Goal: Use online tool/utility: Use online tool/utility

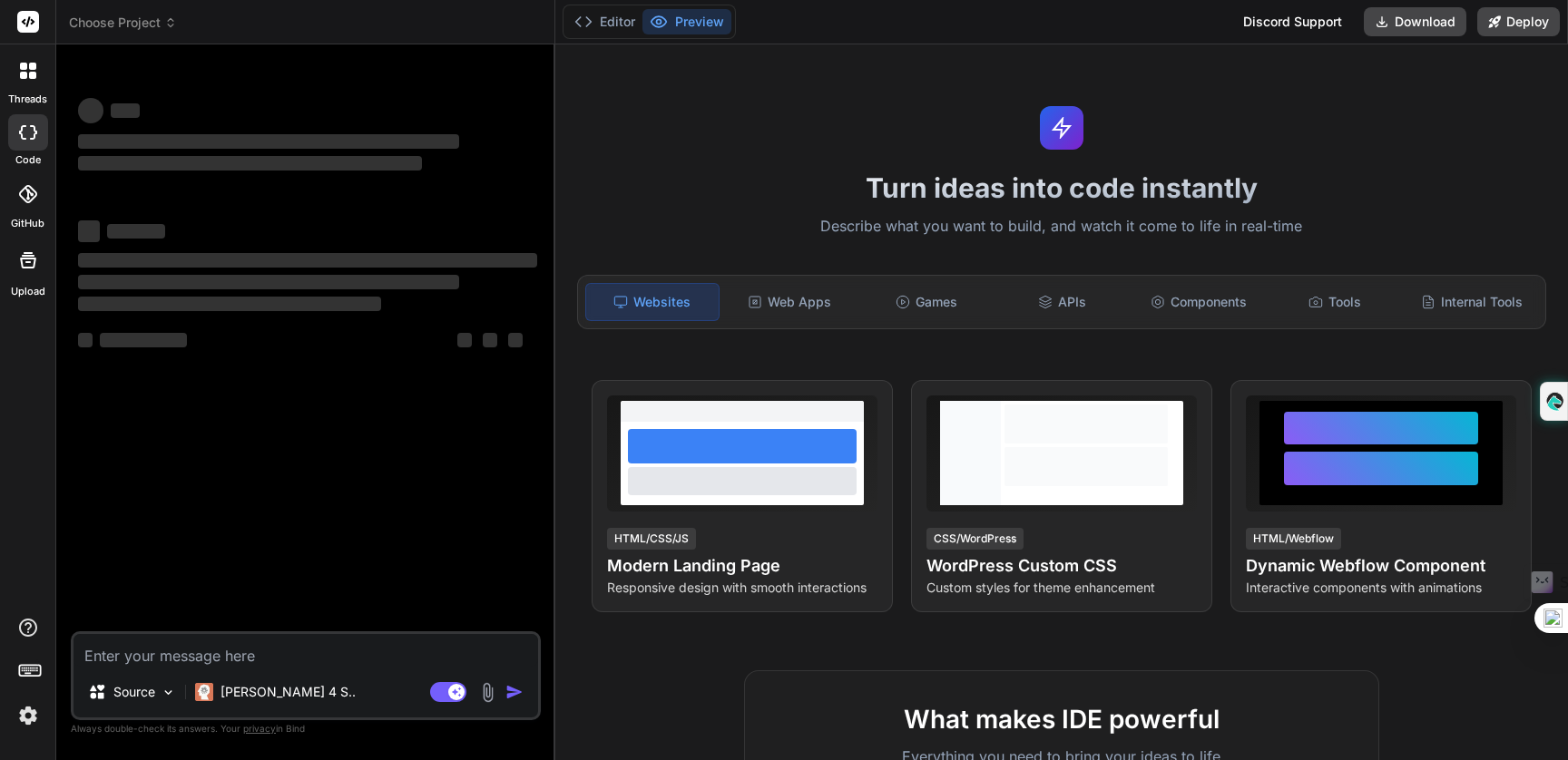
type textarea "x"
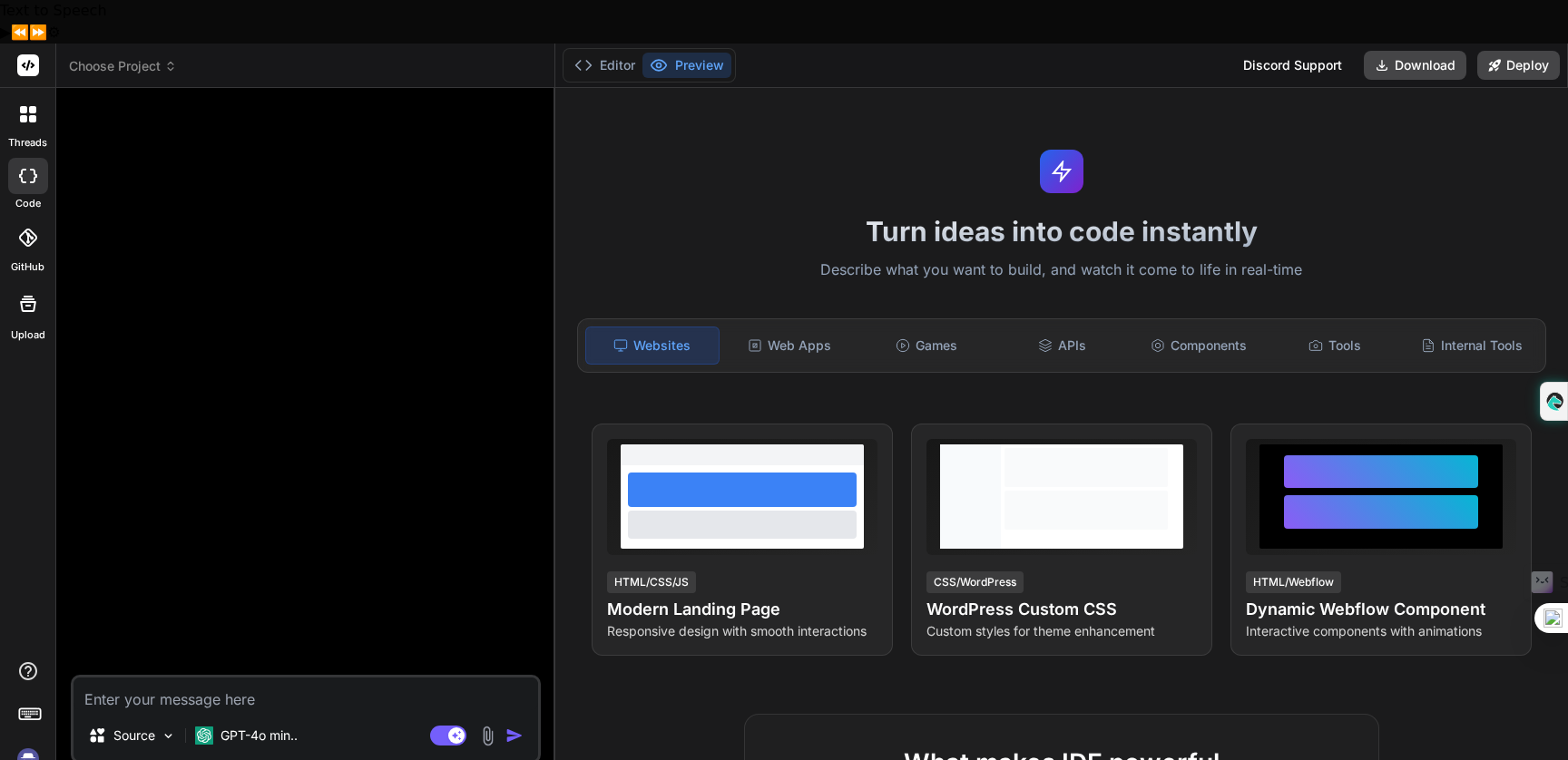
click at [32, 744] on img at bounding box center [27, 759] width 31 height 31
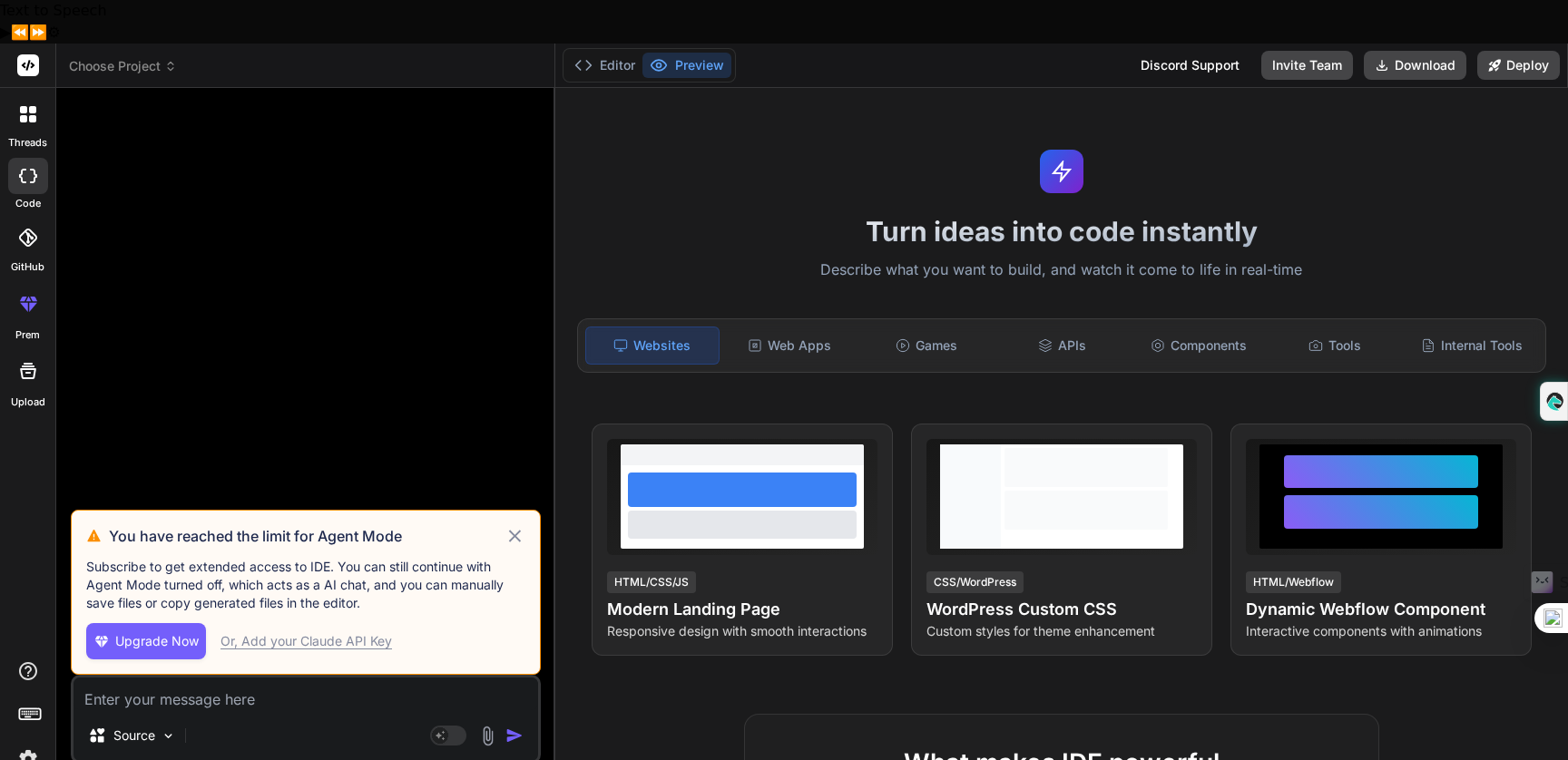
click at [35, 744] on img at bounding box center [27, 759] width 31 height 31
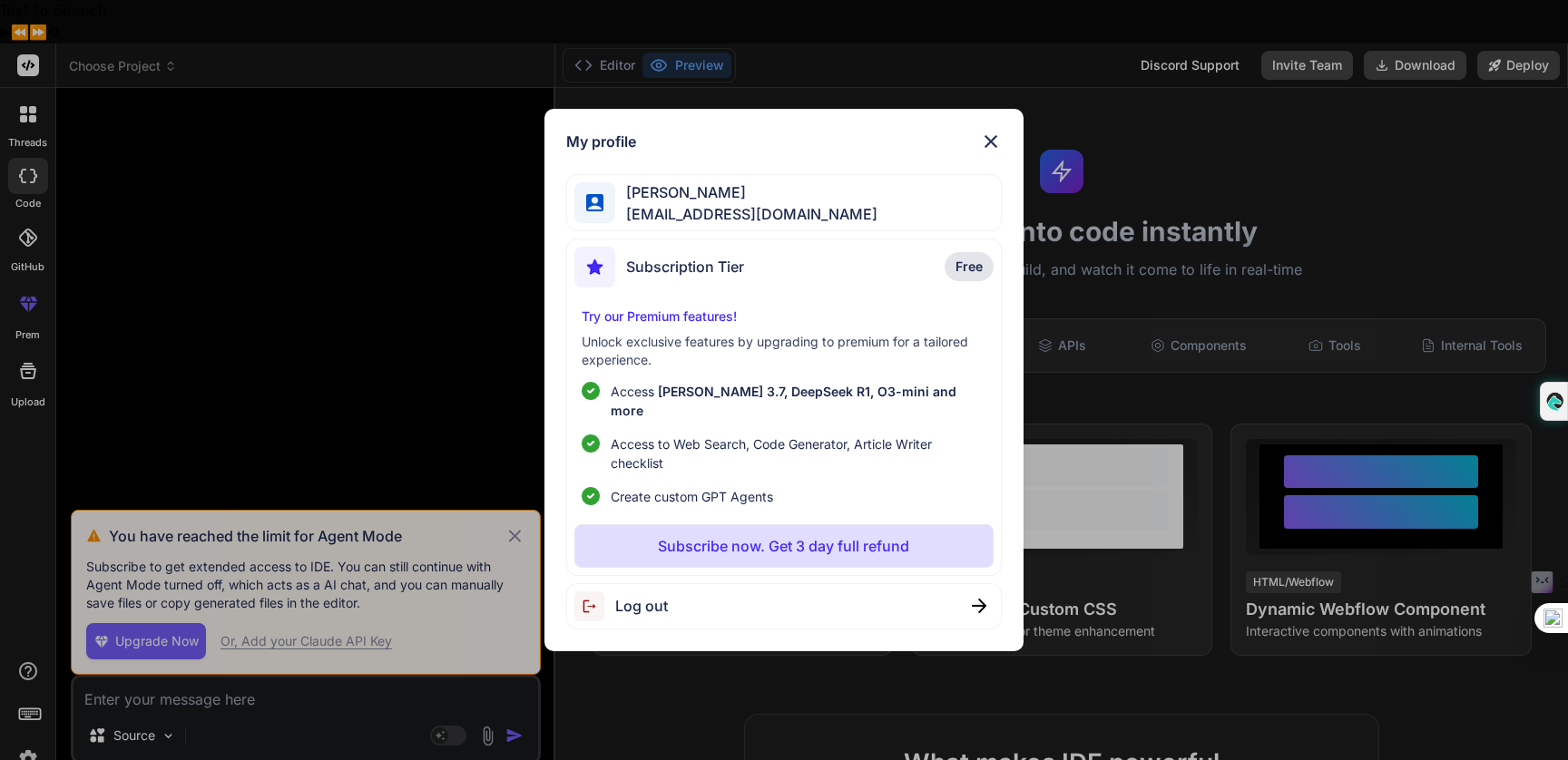
click at [991, 152] on img at bounding box center [991, 141] width 22 height 22
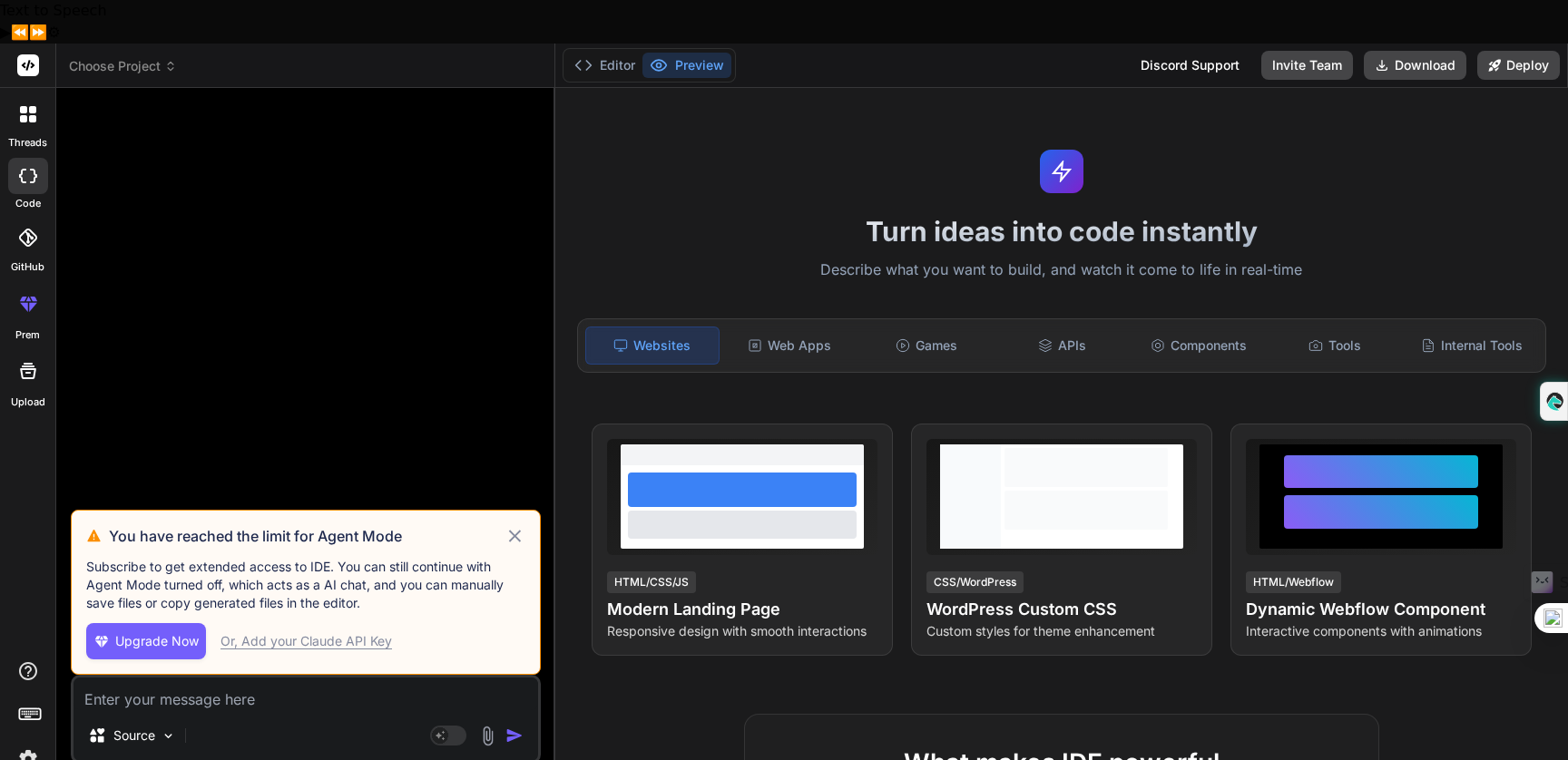
click at [351, 633] on div "Or, Add your Claude API Key" at bounding box center [306, 641] width 172 height 18
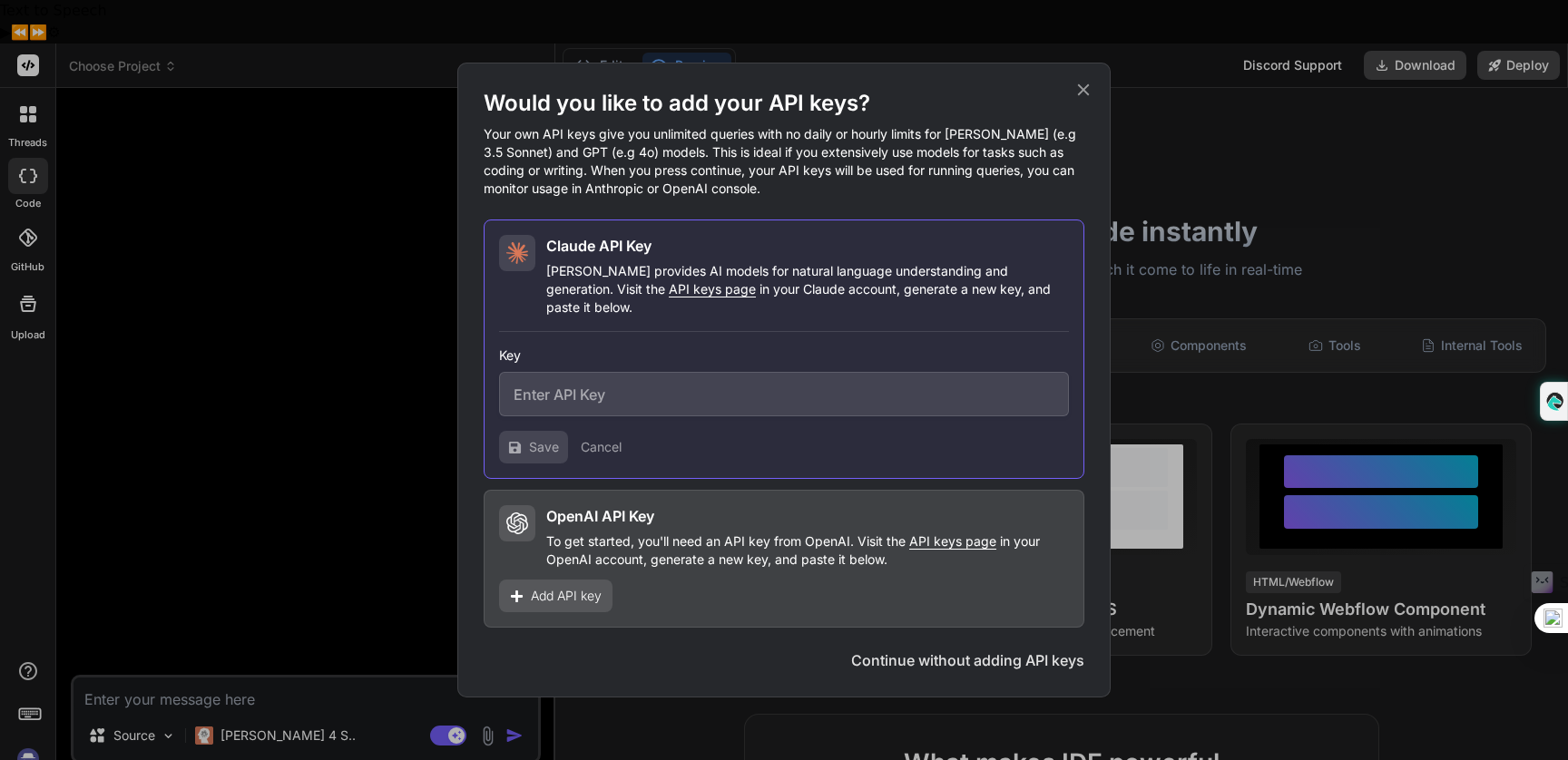
click at [1080, 96] on icon at bounding box center [1083, 90] width 11 height 11
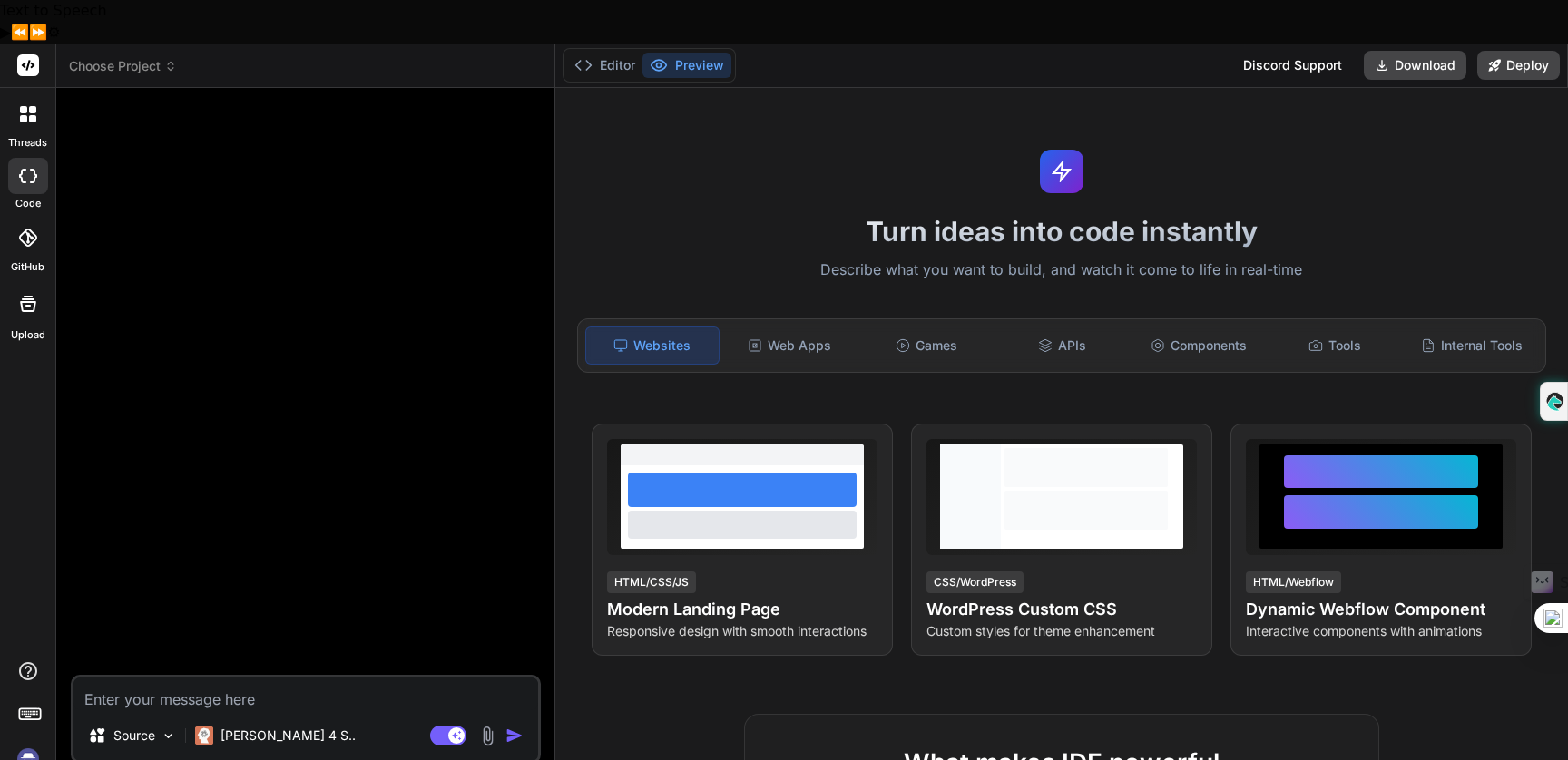
click at [262, 678] on textarea at bounding box center [306, 694] width 465 height 33
type textarea "x"
type textarea "C"
type textarea "x"
type textarea "Cr"
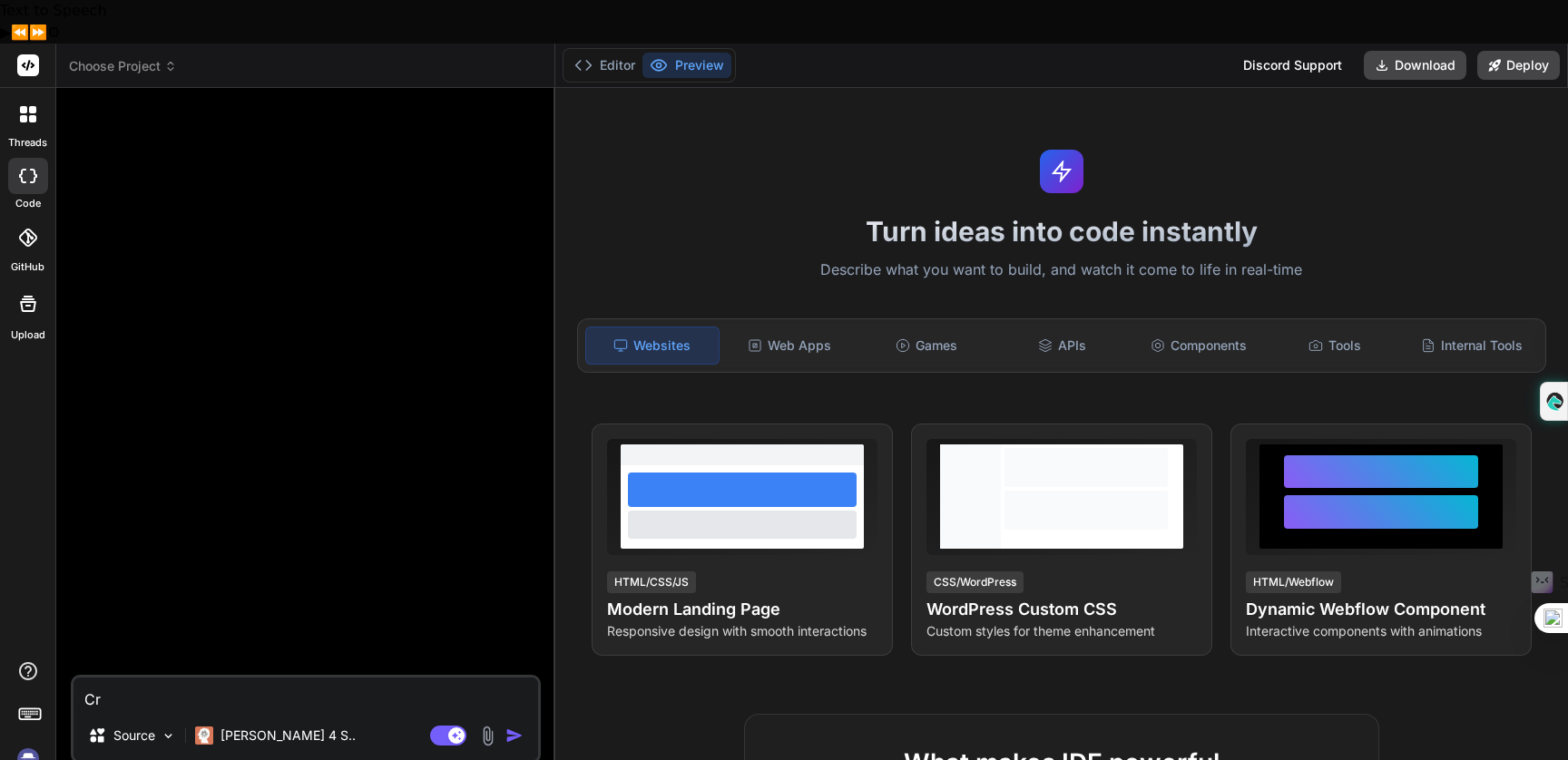
type textarea "x"
type textarea "Cre"
type textarea "x"
type textarea "Crea"
type textarea "x"
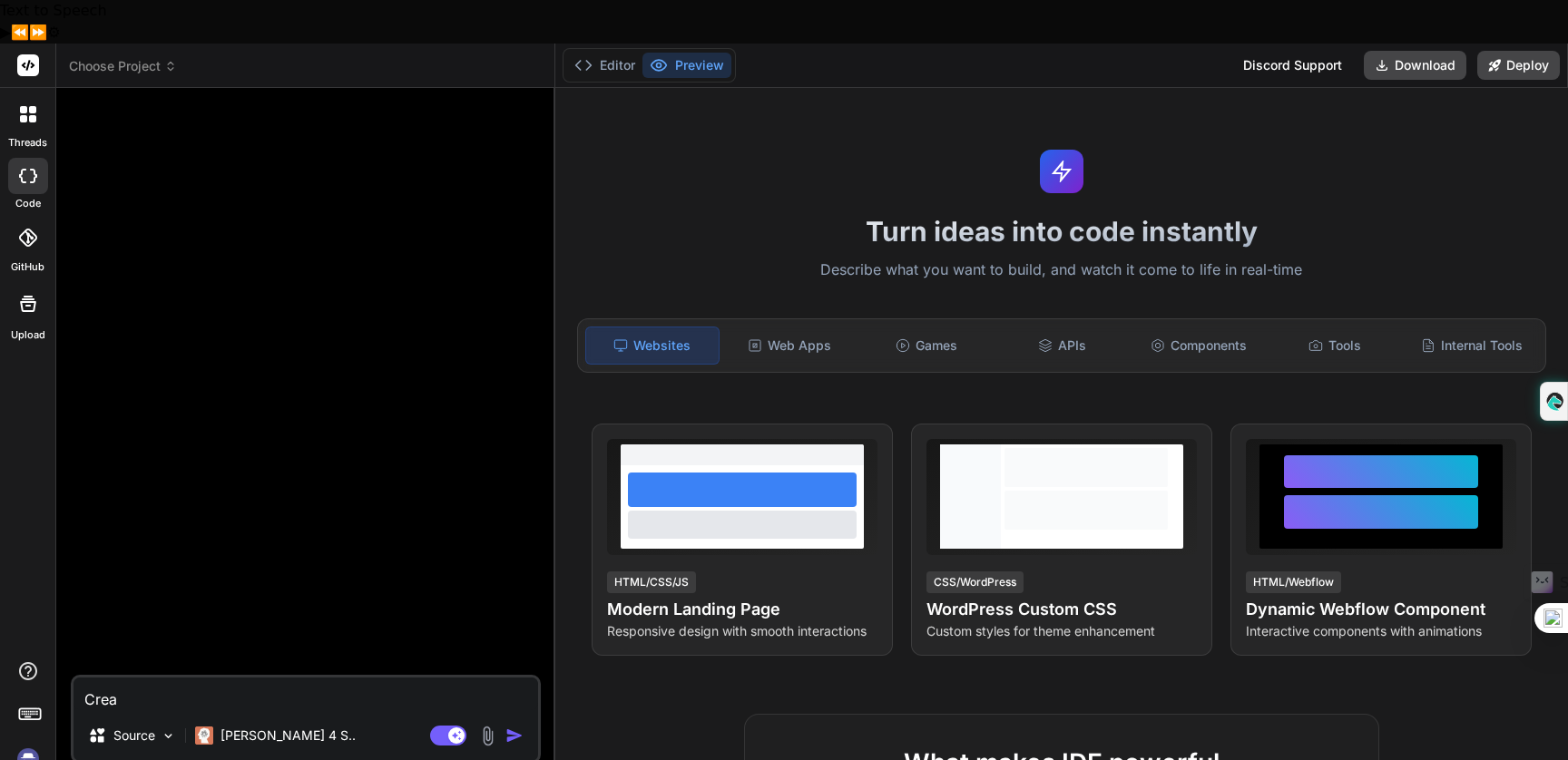
type textarea "Creat"
type textarea "x"
type textarea "Create"
type textarea "x"
type textarea "Create"
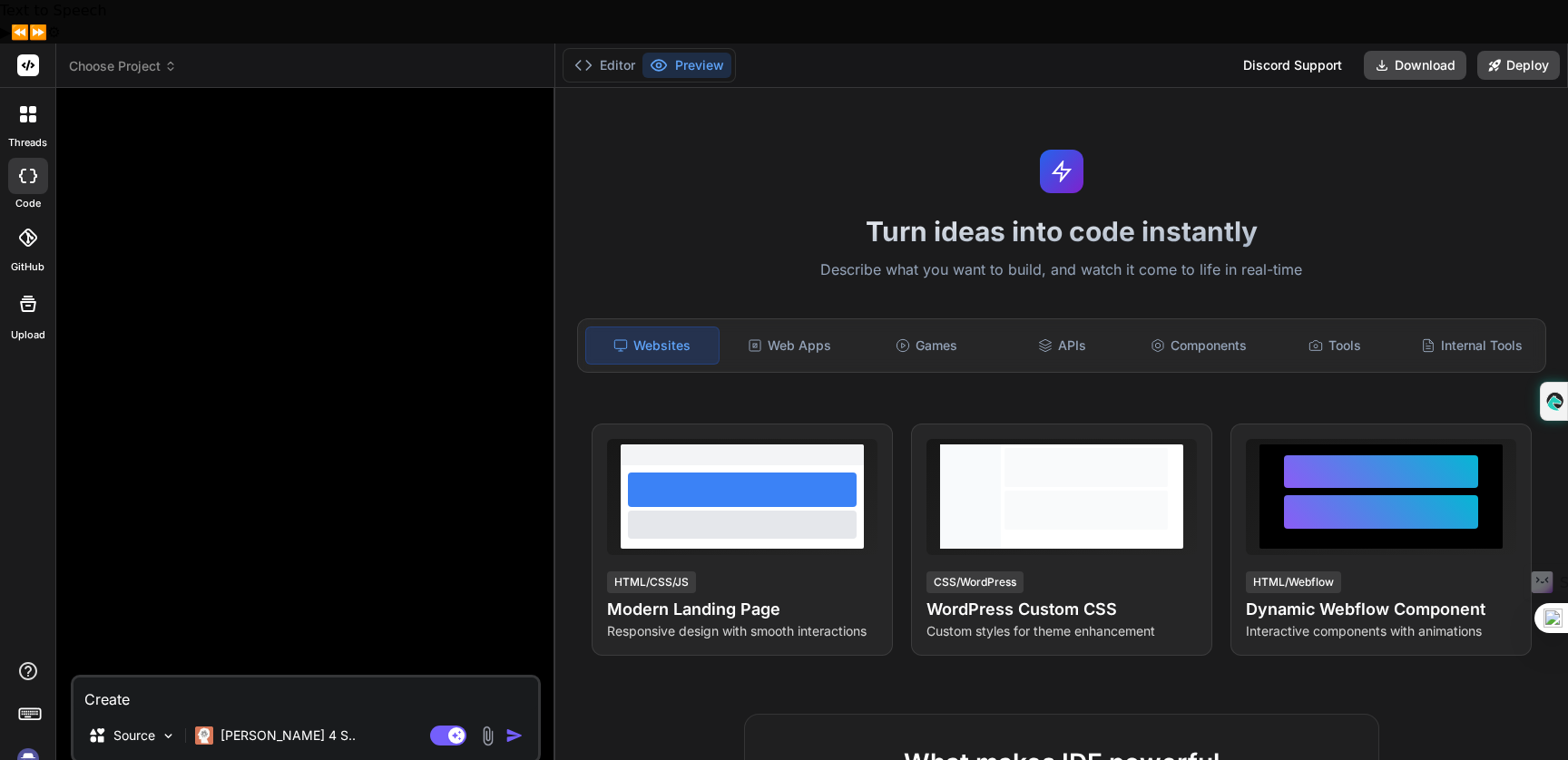
type textarea "x"
type textarea "Create a"
type textarea "x"
type textarea "Create a"
type textarea "x"
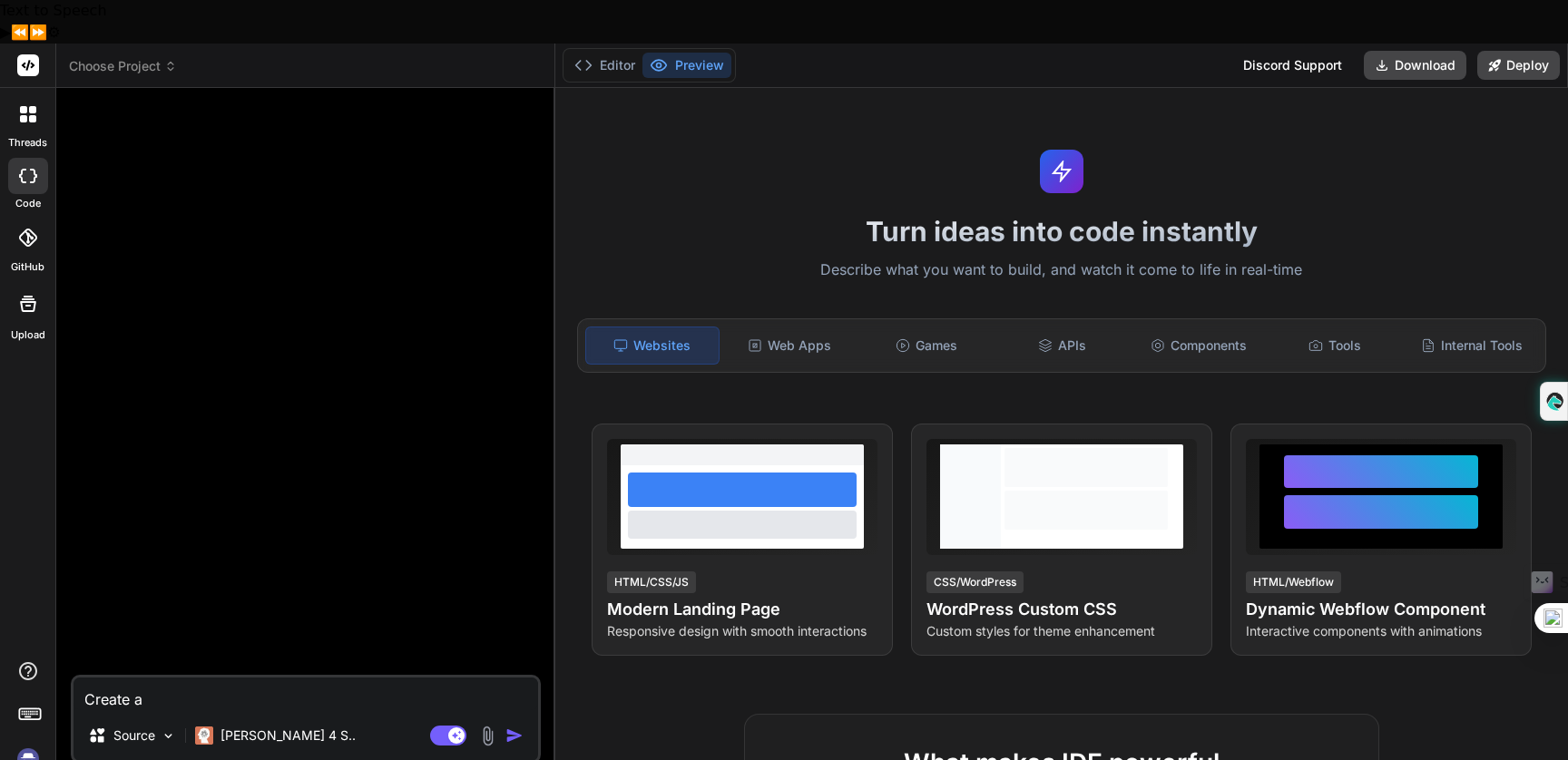
type textarea "Create a n"
type textarea "x"
type textarea "Create a no"
type textarea "x"
type textarea "Create a nod"
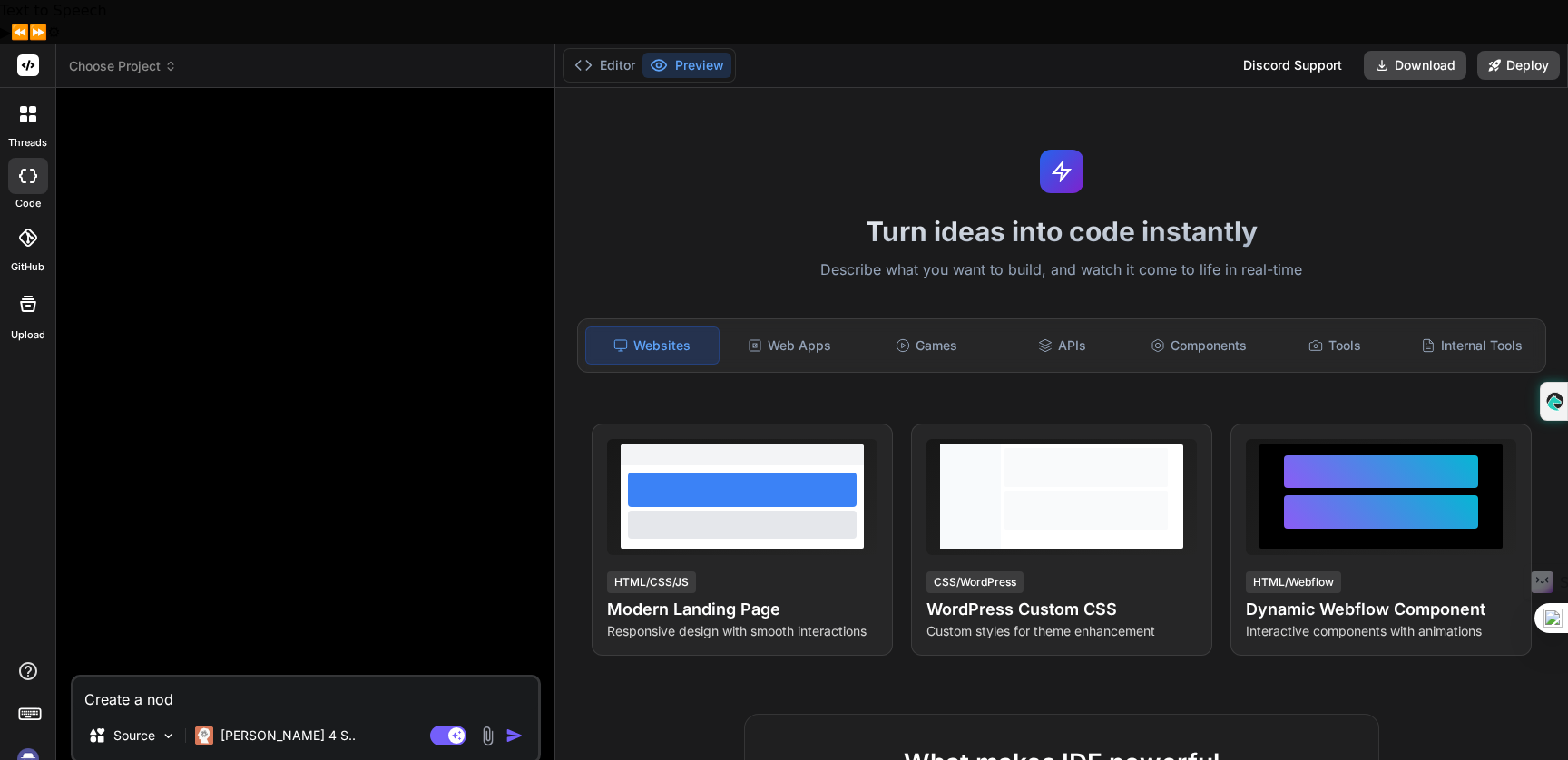
type textarea "x"
type textarea "Create a node"
type textarea "x"
type textarea "Create a node"
type textarea "x"
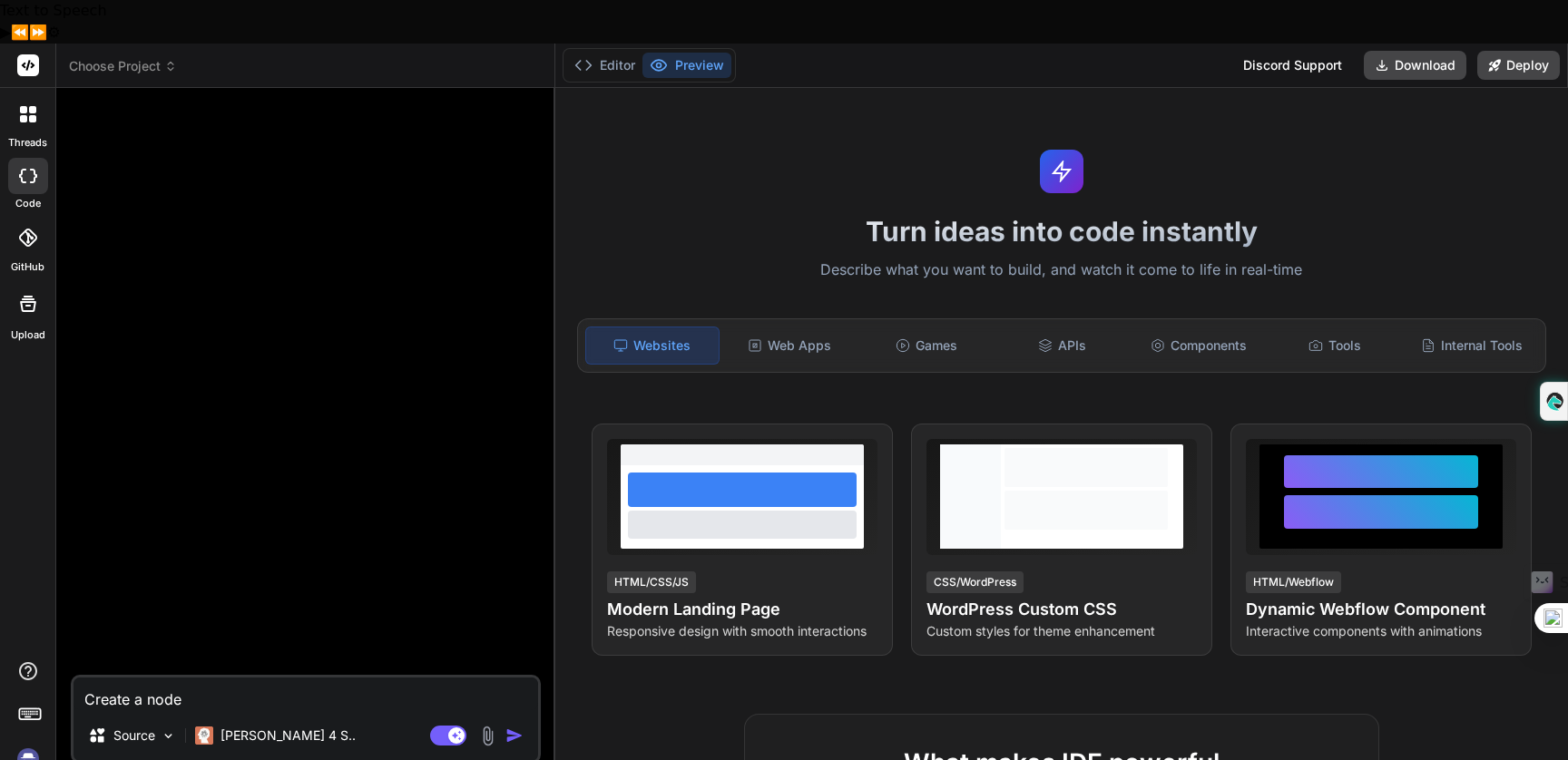
type textarea "Create a node a"
type textarea "x"
type textarea "Create a node ap"
type textarea "x"
type textarea "Create a node app"
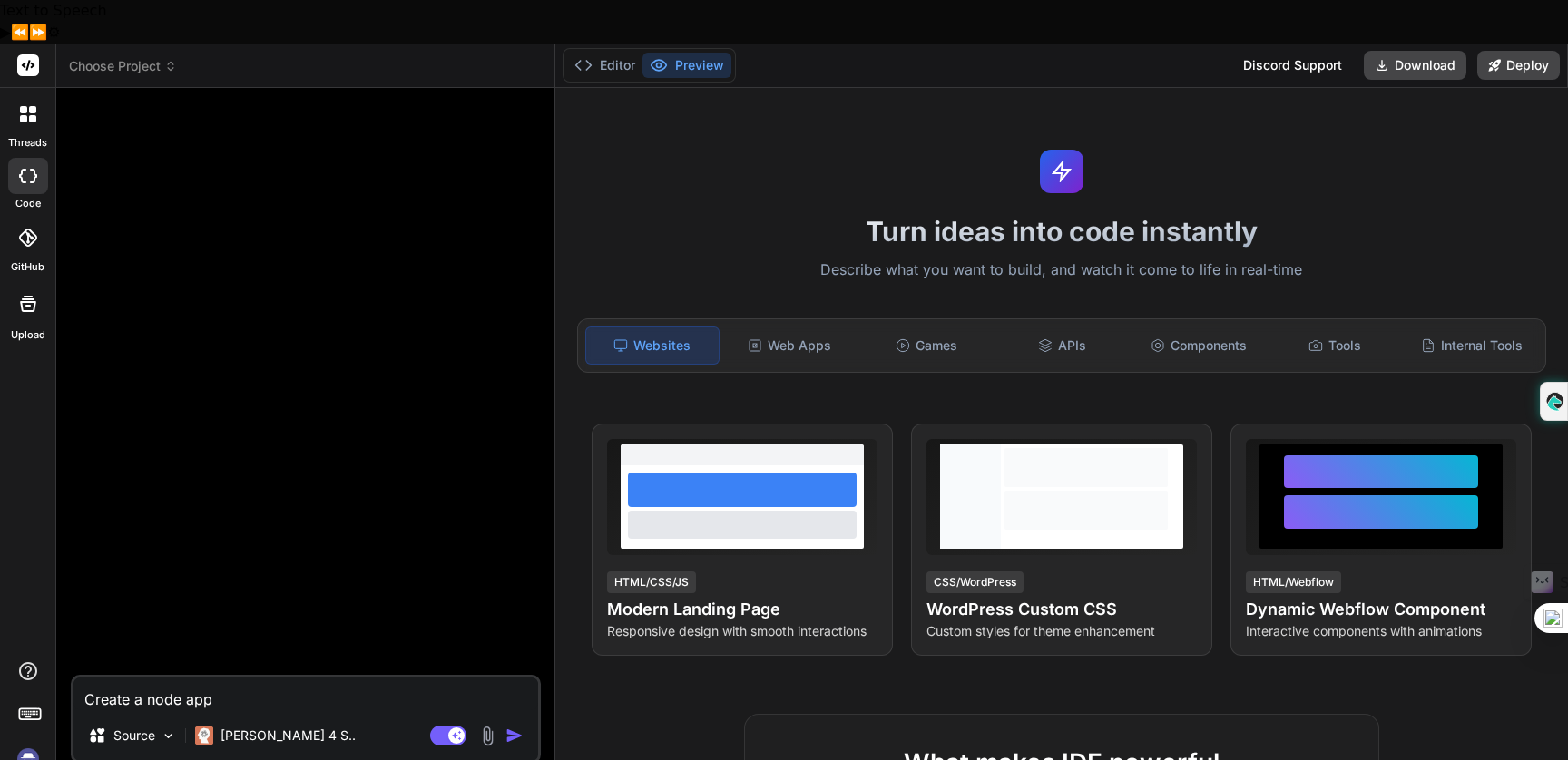
type textarea "x"
type textarea "Create a node appl"
type textarea "x"
type textarea "Create a node appli"
type textarea "x"
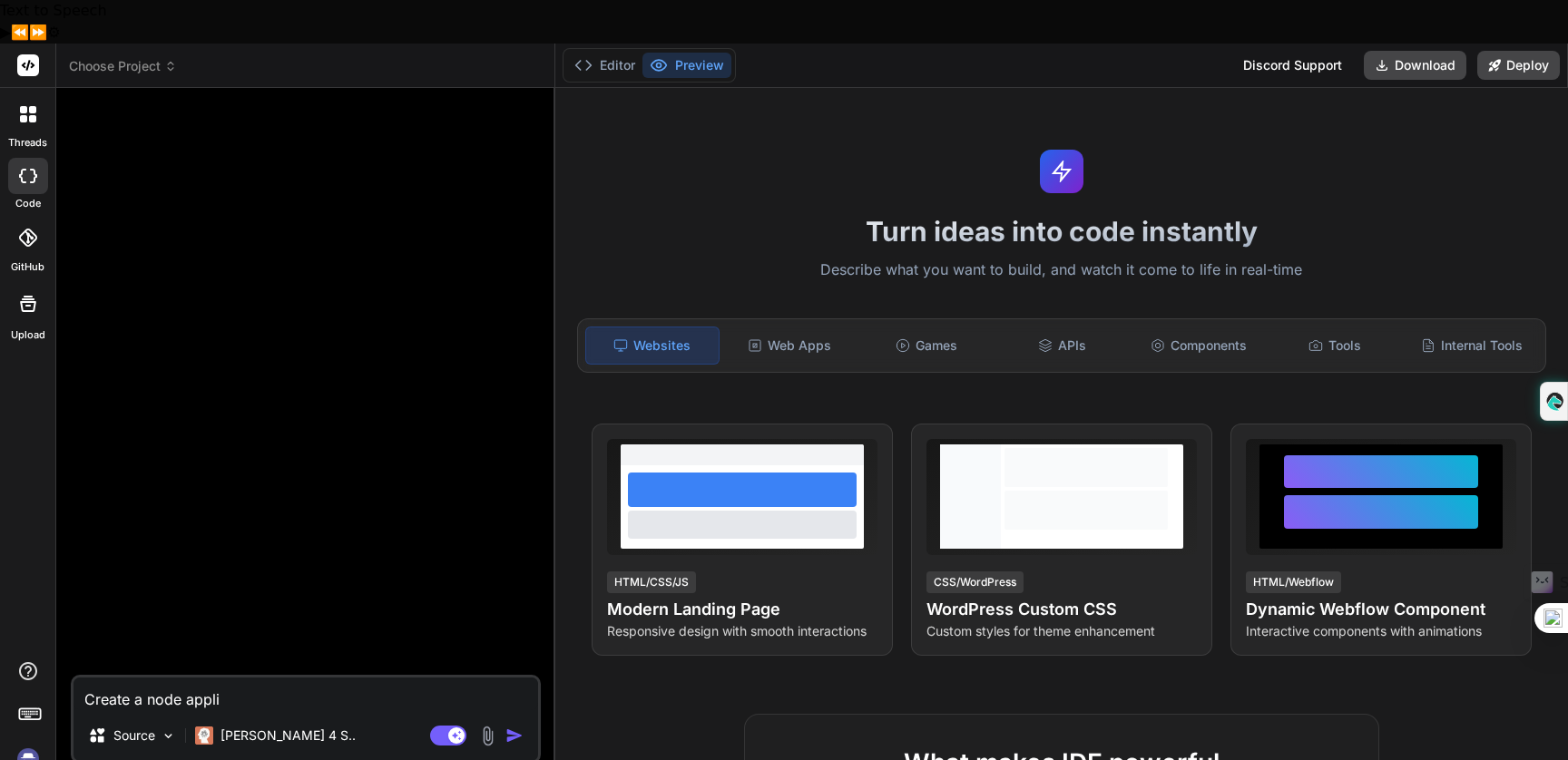
type textarea "Create a node applic"
type textarea "x"
type textarea "Create a node applica"
type textarea "x"
type textarea "Create a node applicat"
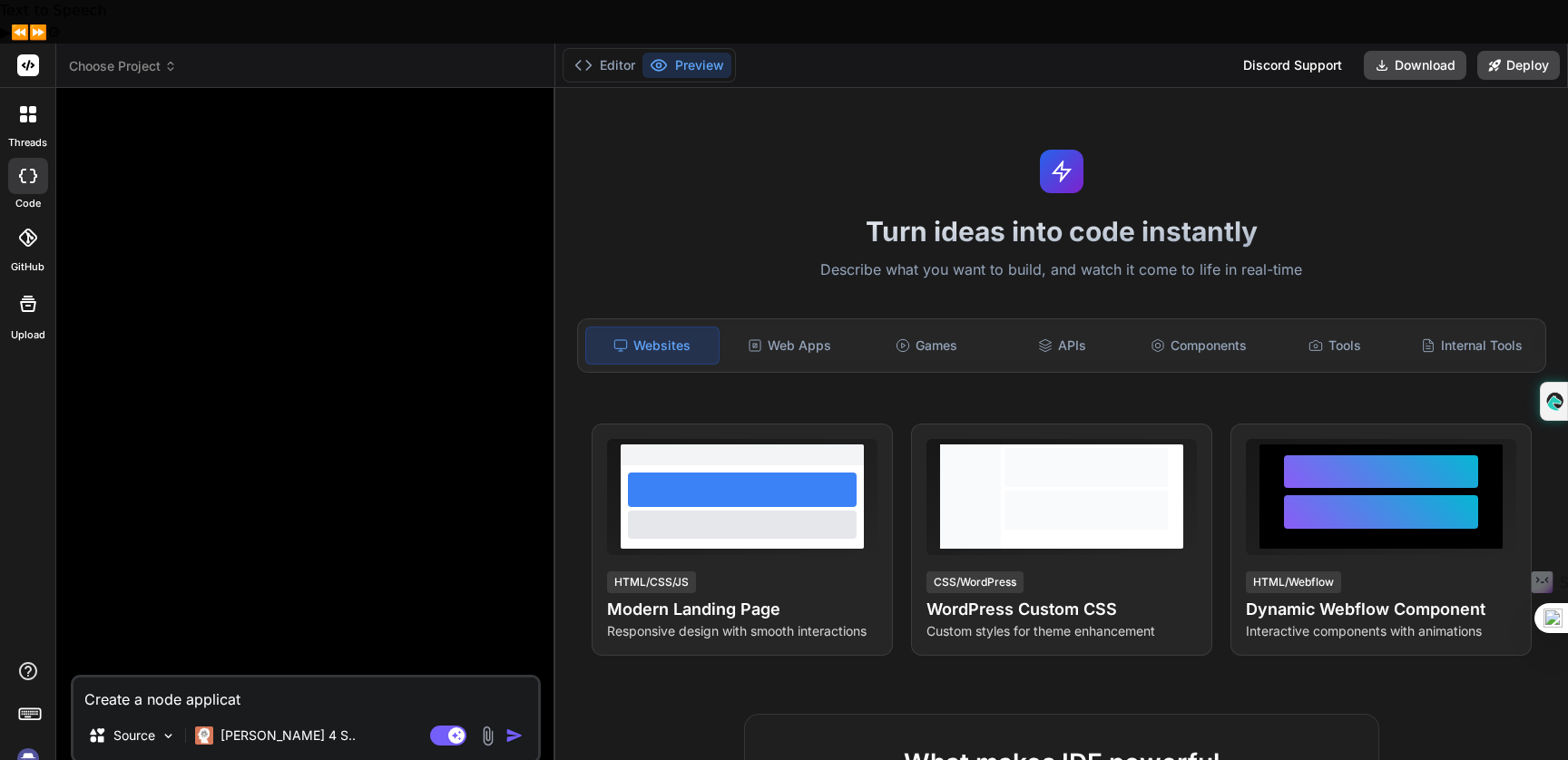
type textarea "x"
type textarea "Create a node applicati"
type textarea "x"
type textarea "Create a node applicatio"
type textarea "x"
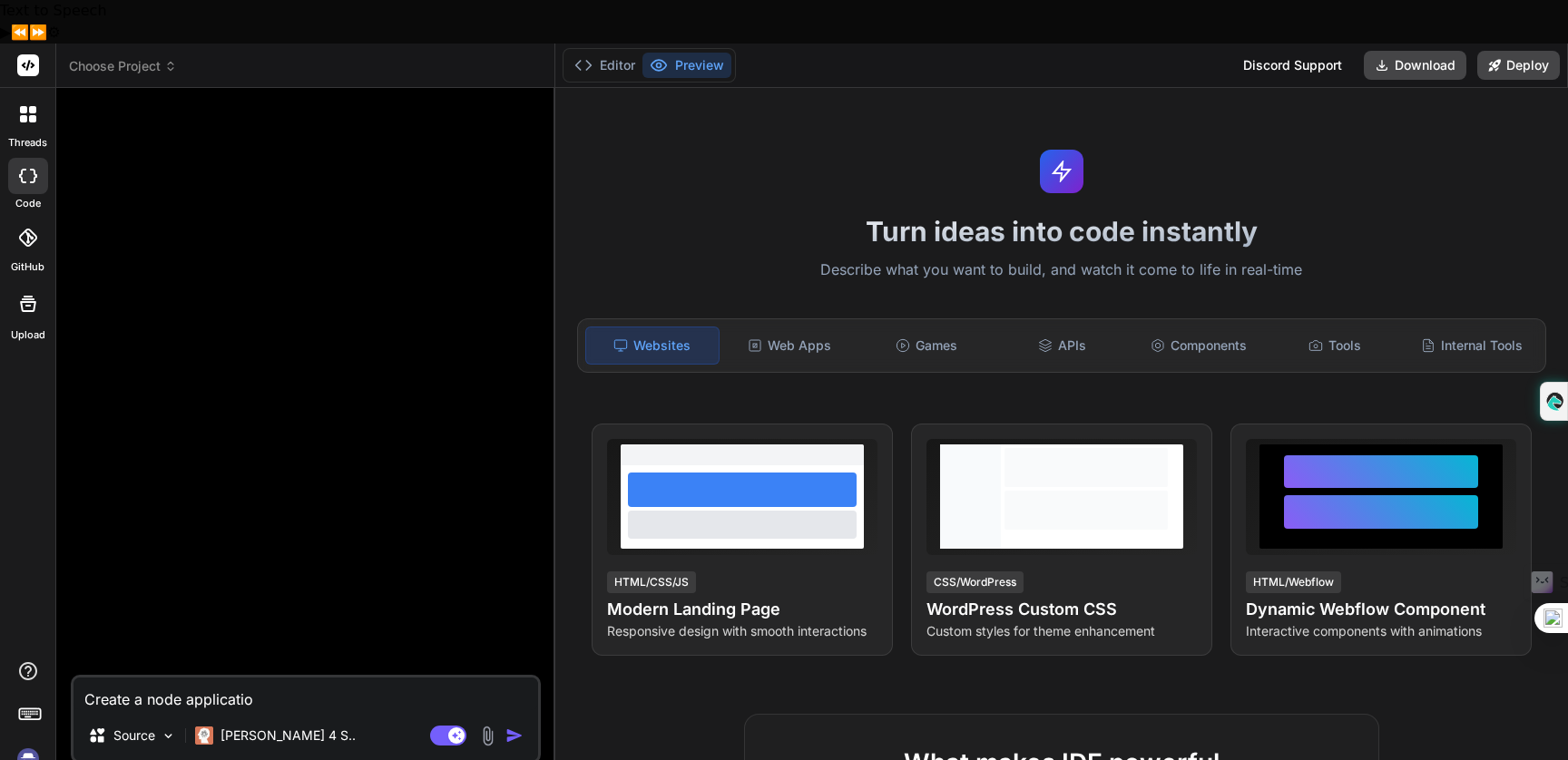
type textarea "Create a node application"
type textarea "x"
type textarea "Create a node application"
type textarea "x"
type textarea "Create a node application f"
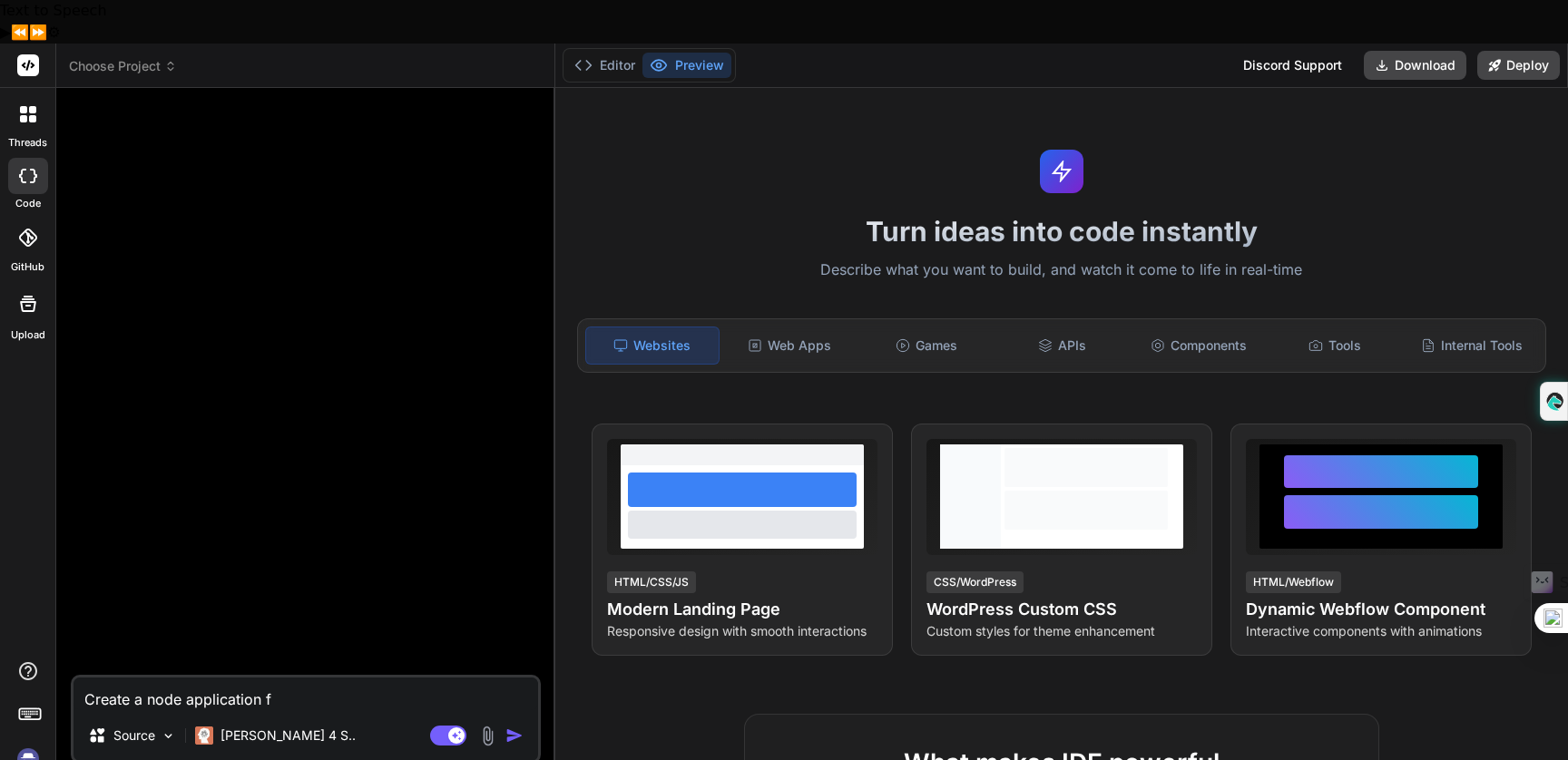
type textarea "x"
type textarea "Create a node application fo"
type textarea "x"
type textarea "Create a node application for"
type textarea "x"
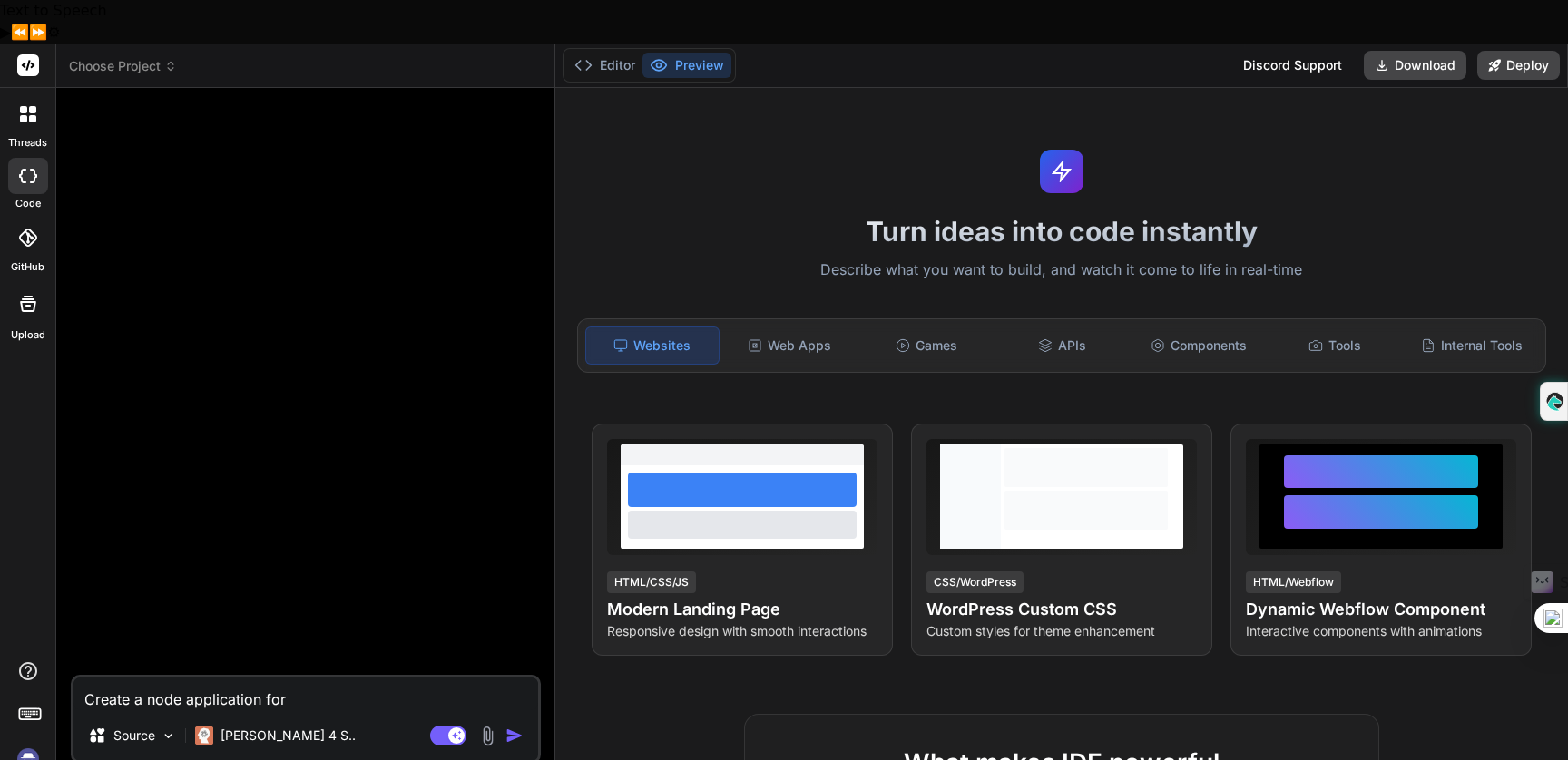
type textarea "Create a node application for"
type textarea "x"
type textarea "Create a node application for r"
type textarea "x"
type textarea "Create a node application for re"
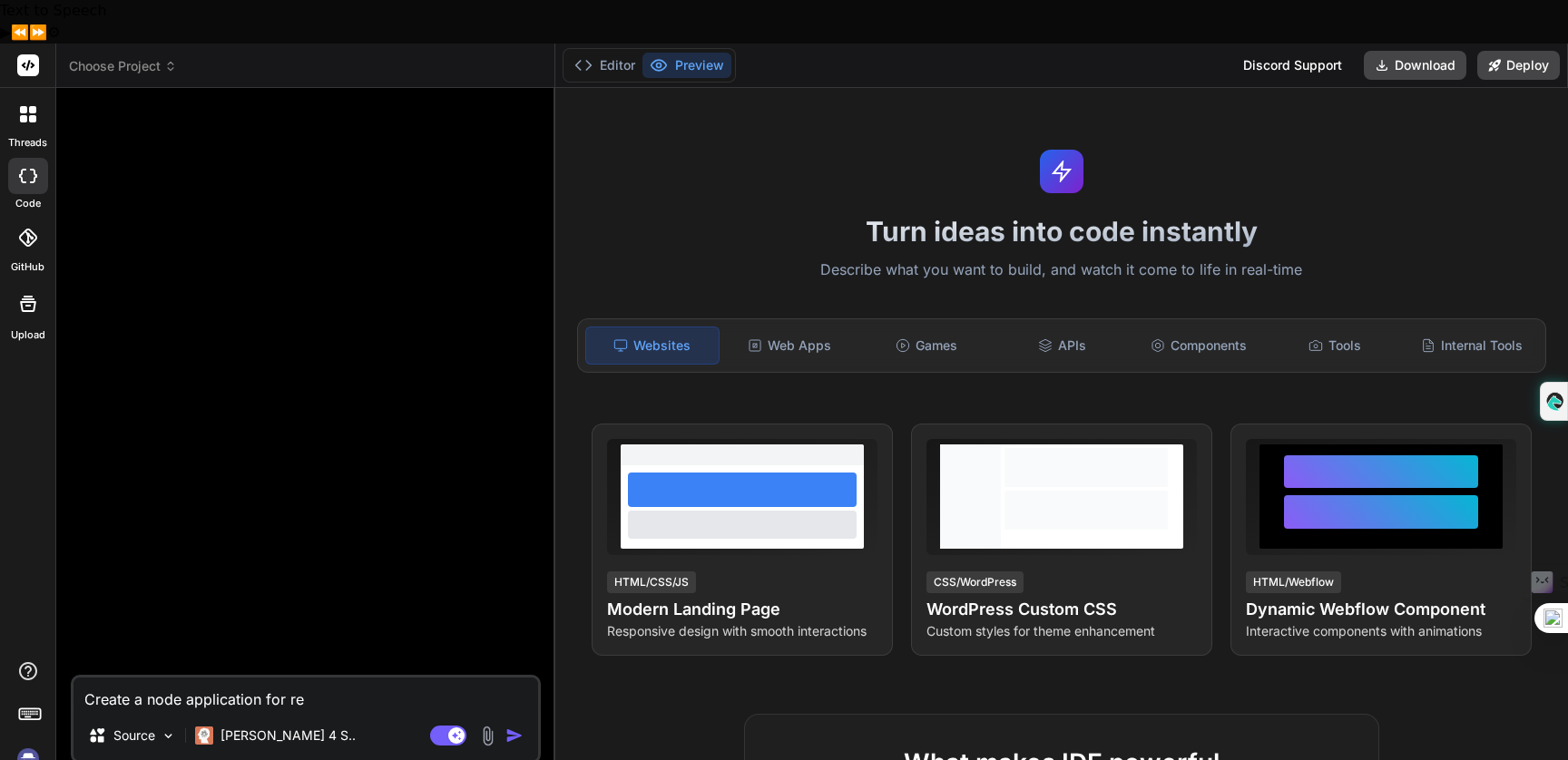
type textarea "x"
type textarea "Create a node application for rev"
type textarea "x"
type textarea "Create a node application for revi"
type textarea "x"
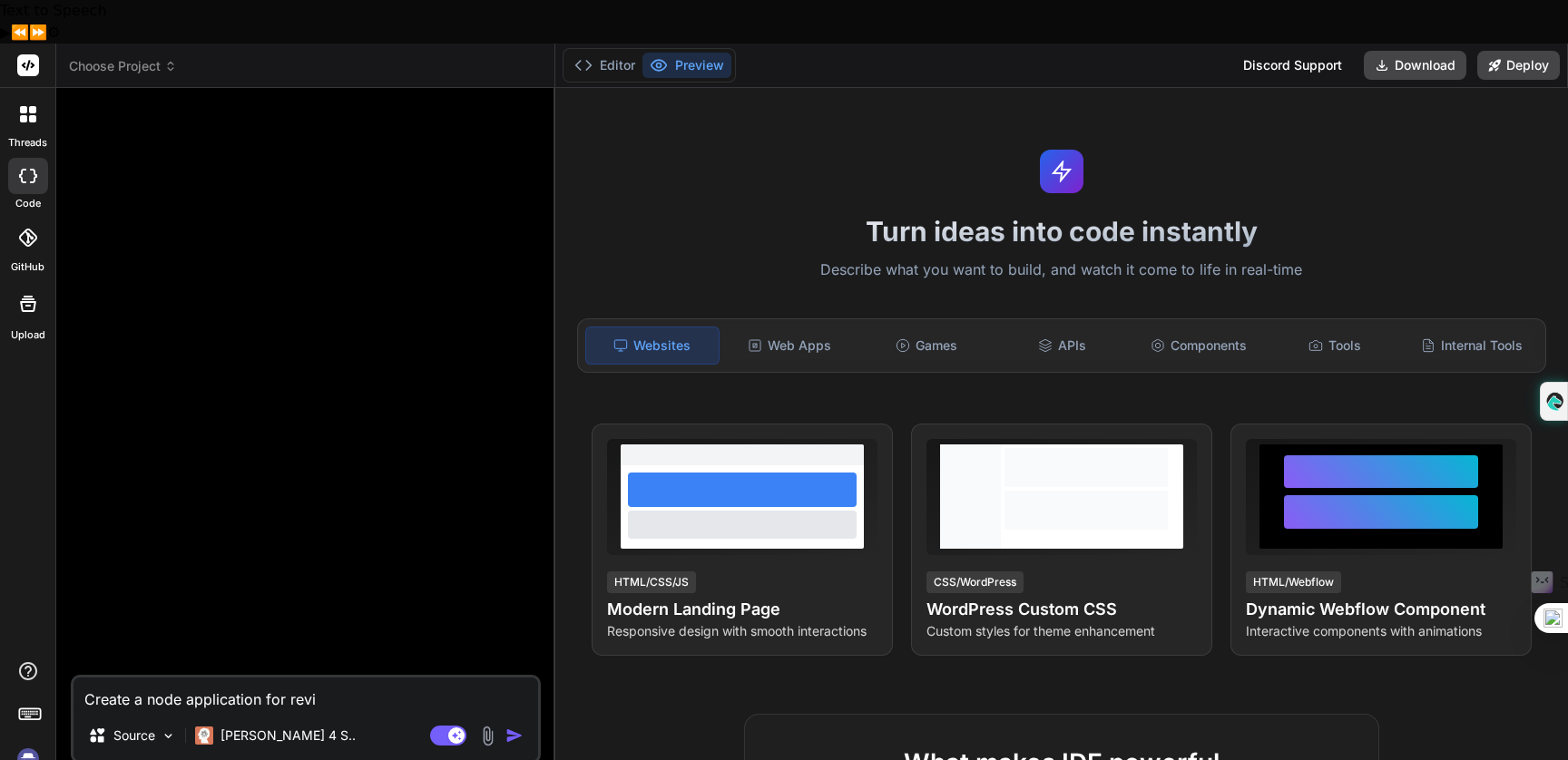
type textarea "Create a node application for revie"
type textarea "x"
type textarea "Create a node application for review"
type textarea "x"
type textarea "Create a node application for reviewi"
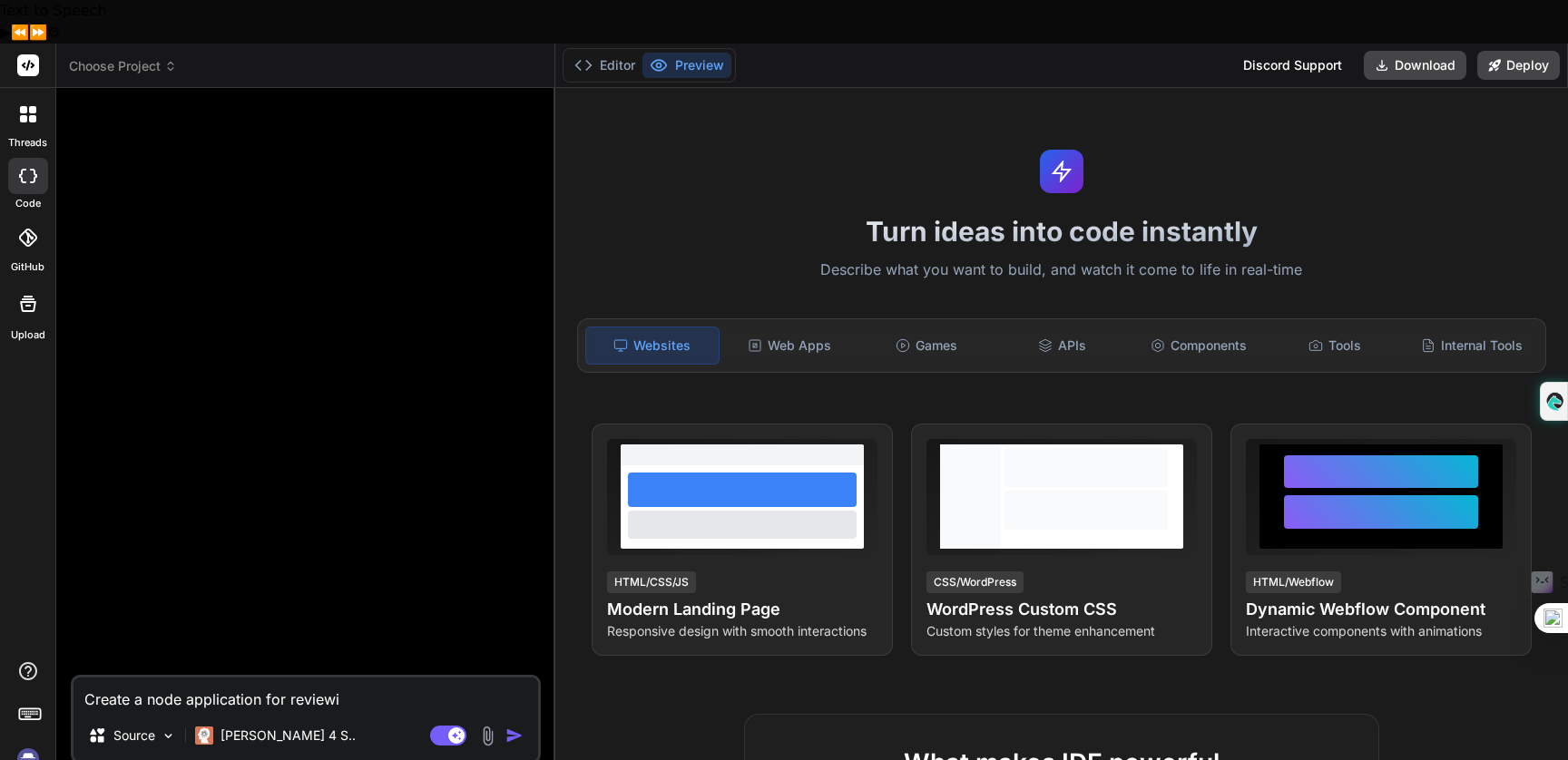
type textarea "x"
type textarea "Create a node application for reviewin"
type textarea "x"
type textarea "Create a node application for reviewing"
type textarea "x"
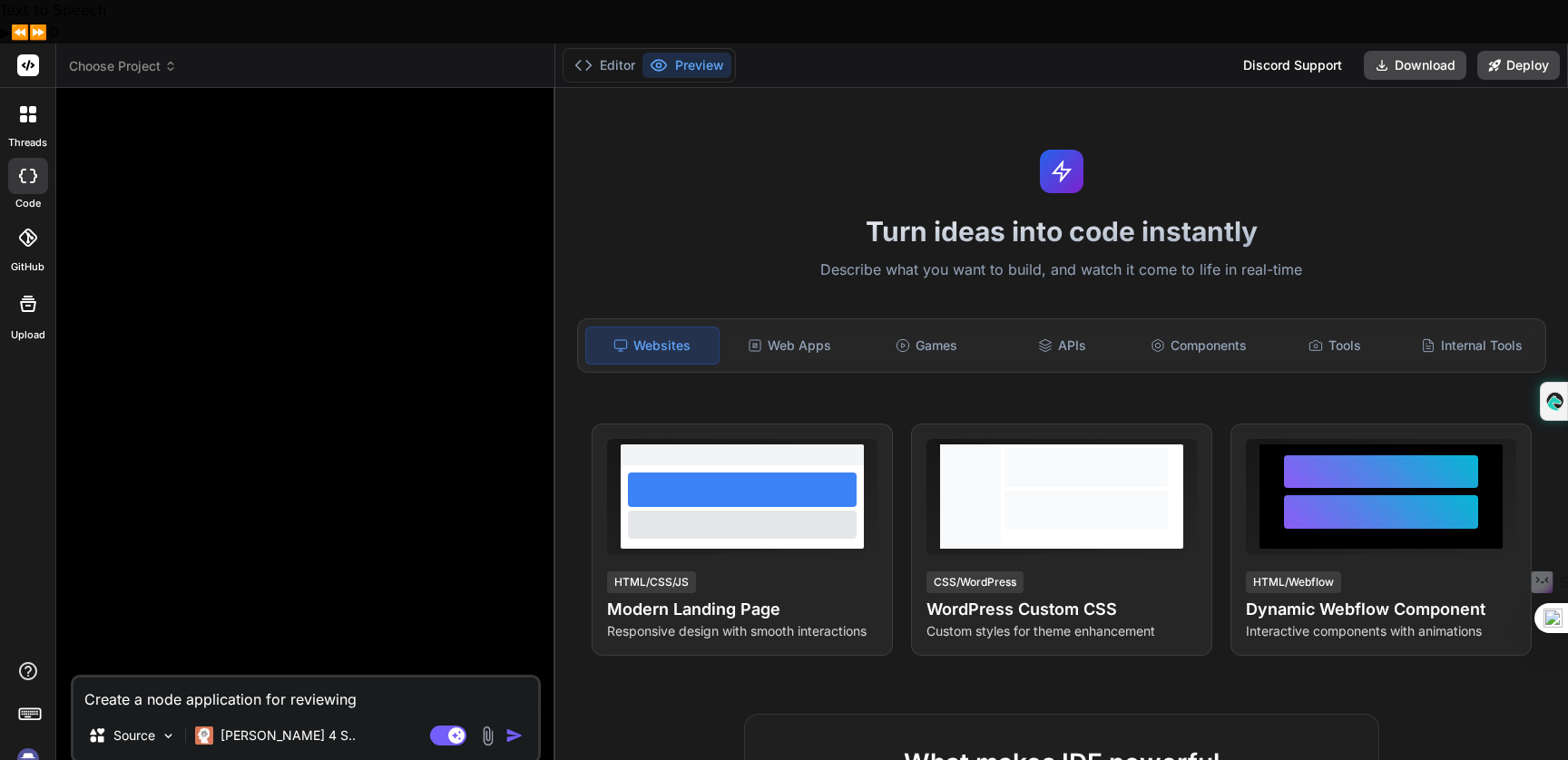
type textarea "Create a node application for reviewing"
type textarea "x"
type textarea "Create a node application for reviewing e"
type textarea "x"
type textarea "Create a node application for reviewing em"
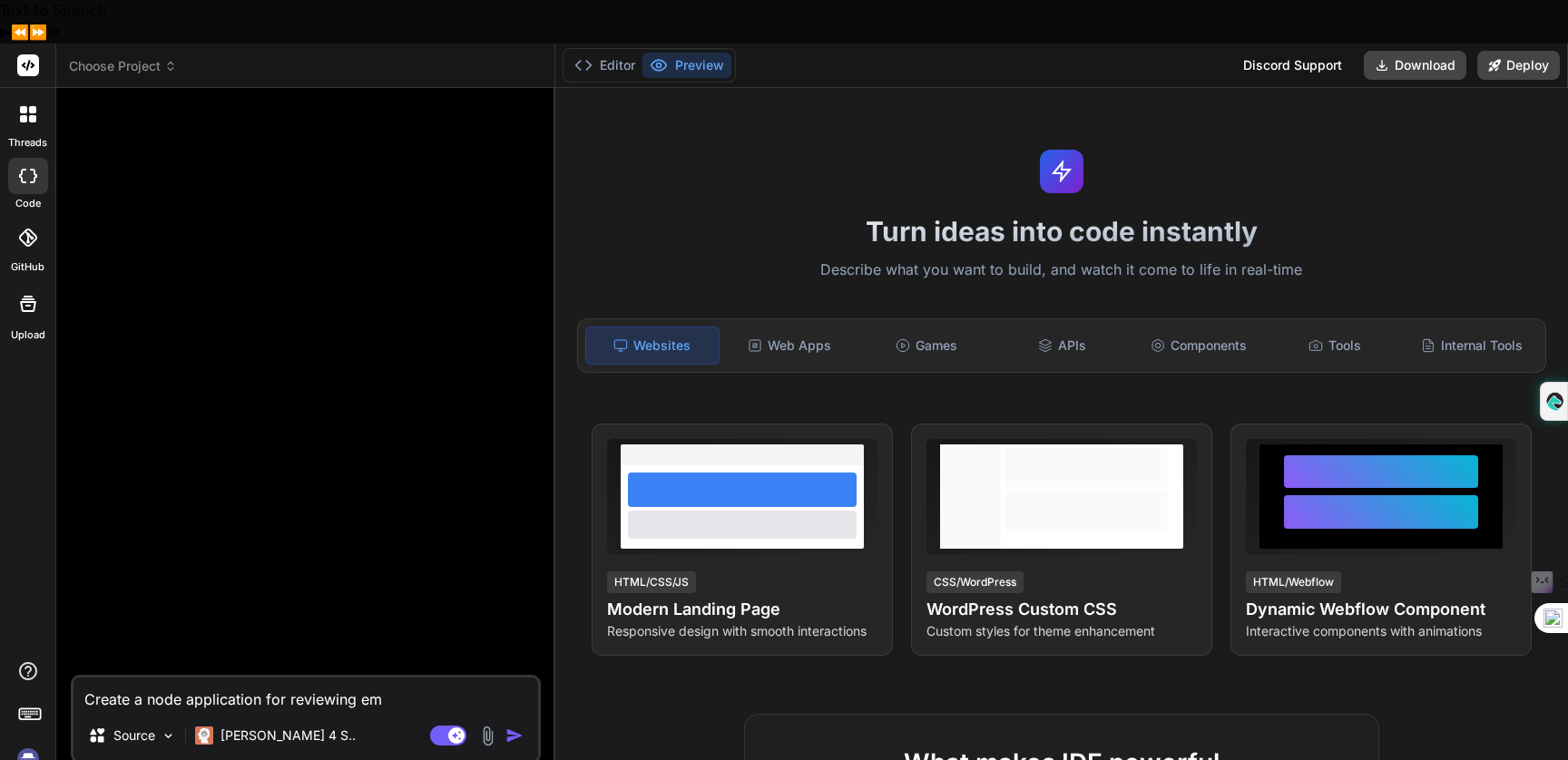
type textarea "x"
type textarea "Create a node application for reviewing emp"
type textarea "x"
type textarea "Create a node application for reviewing empl"
type textarea "x"
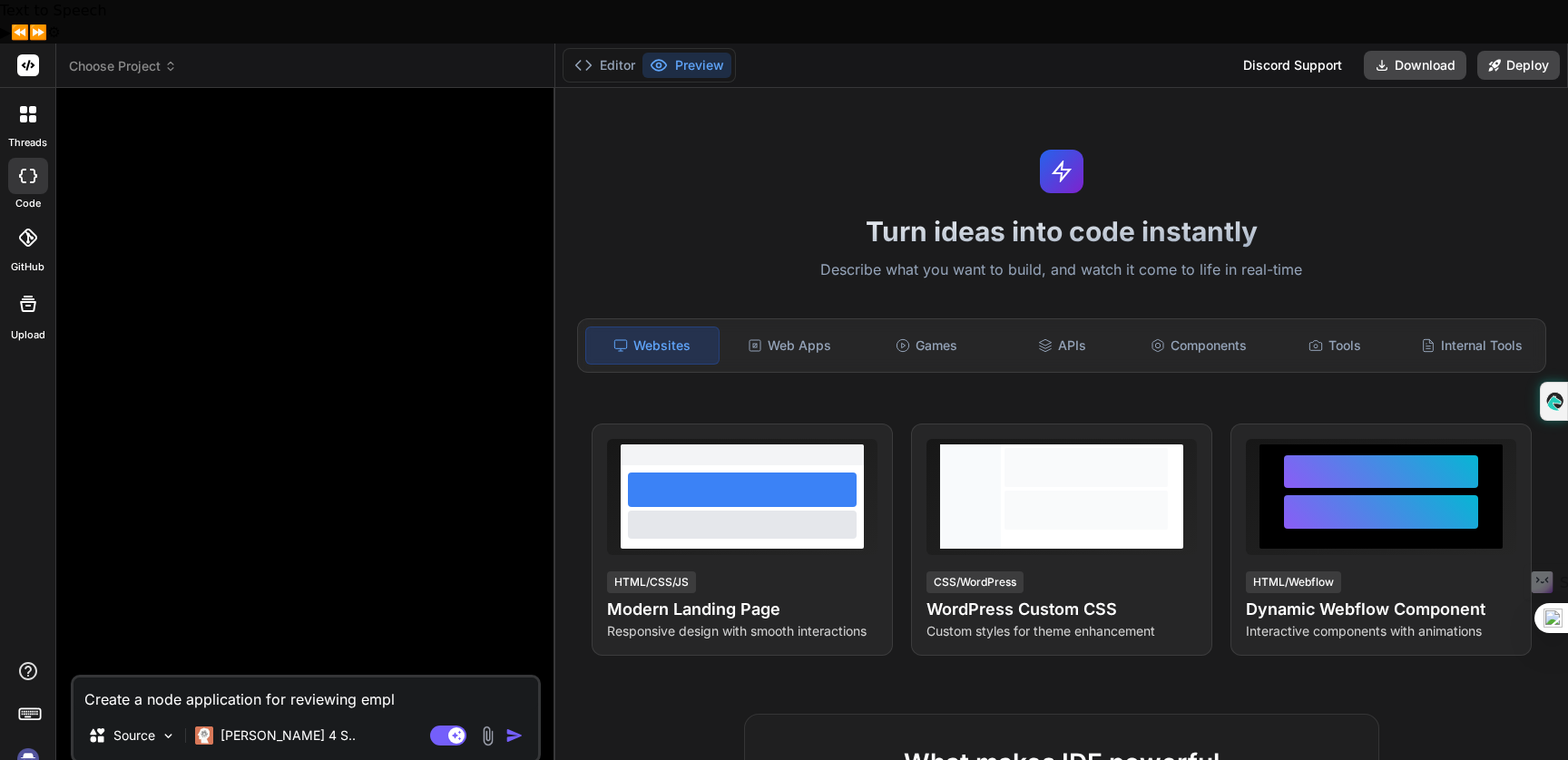
type textarea "Create a node application for reviewing emplo"
type textarea "x"
type textarea "Create a node application for reviewing employ"
type textarea "x"
type textarea "Create a node application for reviewing employe"
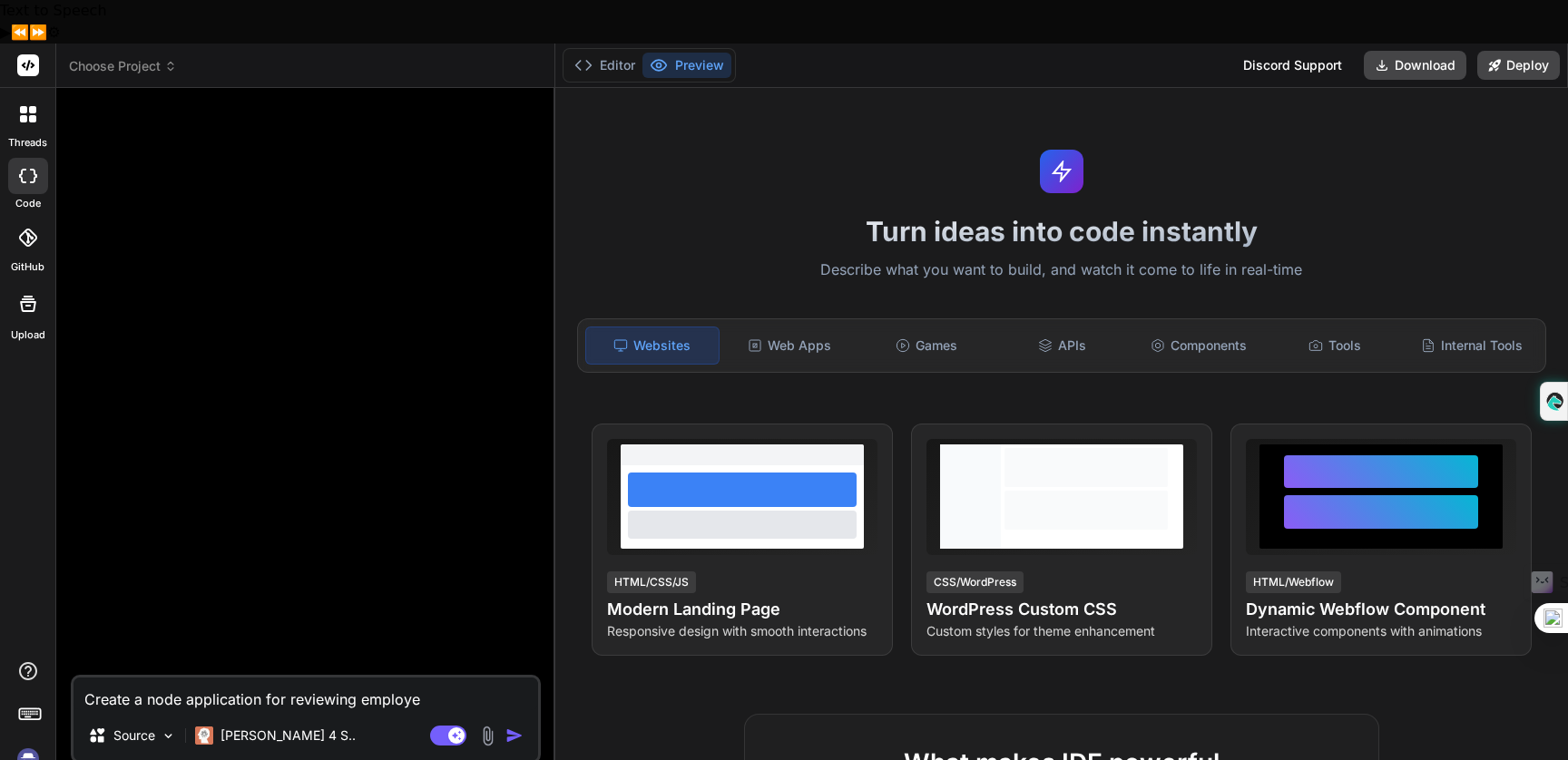
type textarea "x"
type textarea "Create a node application for reviewing employee"
type textarea "x"
type textarea "Create a node application for reviewing employees"
type textarea "x"
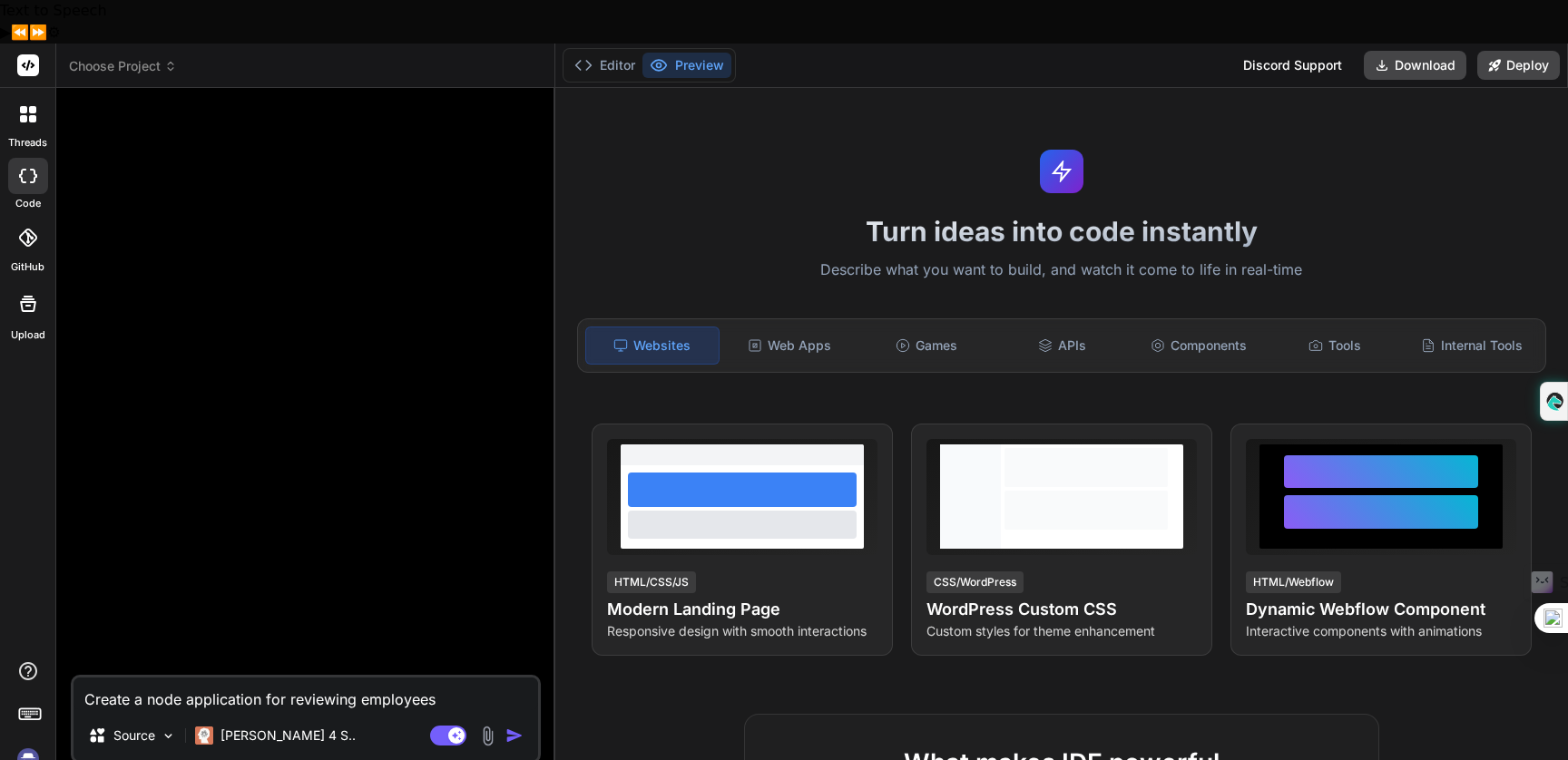
type textarea "Create a node application for reviewing employees"
type textarea "x"
type textarea "Create a node application for reviewing employees b"
type textarea "x"
type textarea "Create a node application for reviewing employees ba"
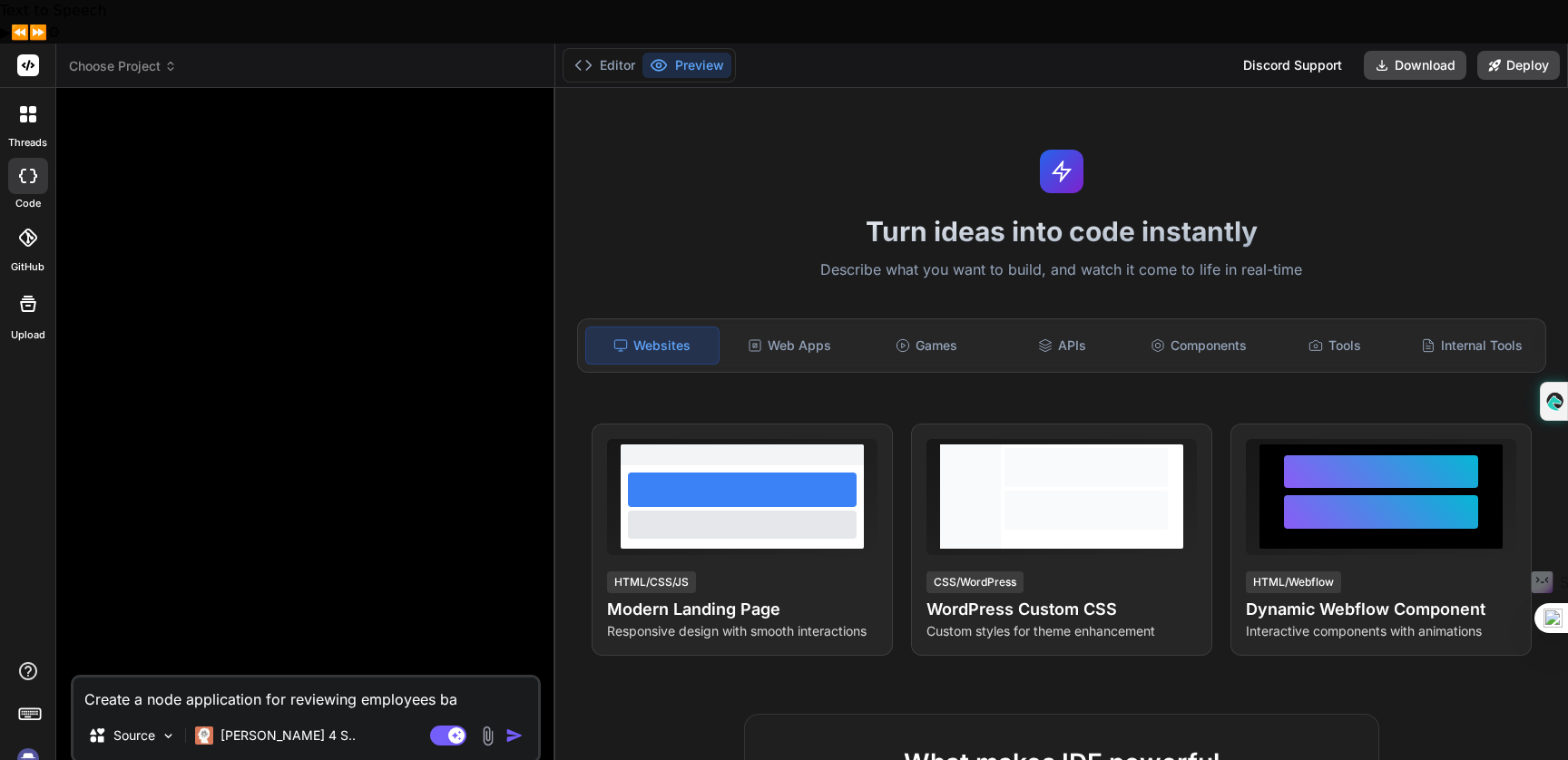
type textarea "x"
type textarea "Create a node application for reviewing employees bas"
type textarea "x"
type textarea "Create a node application for reviewing employees base"
type textarea "x"
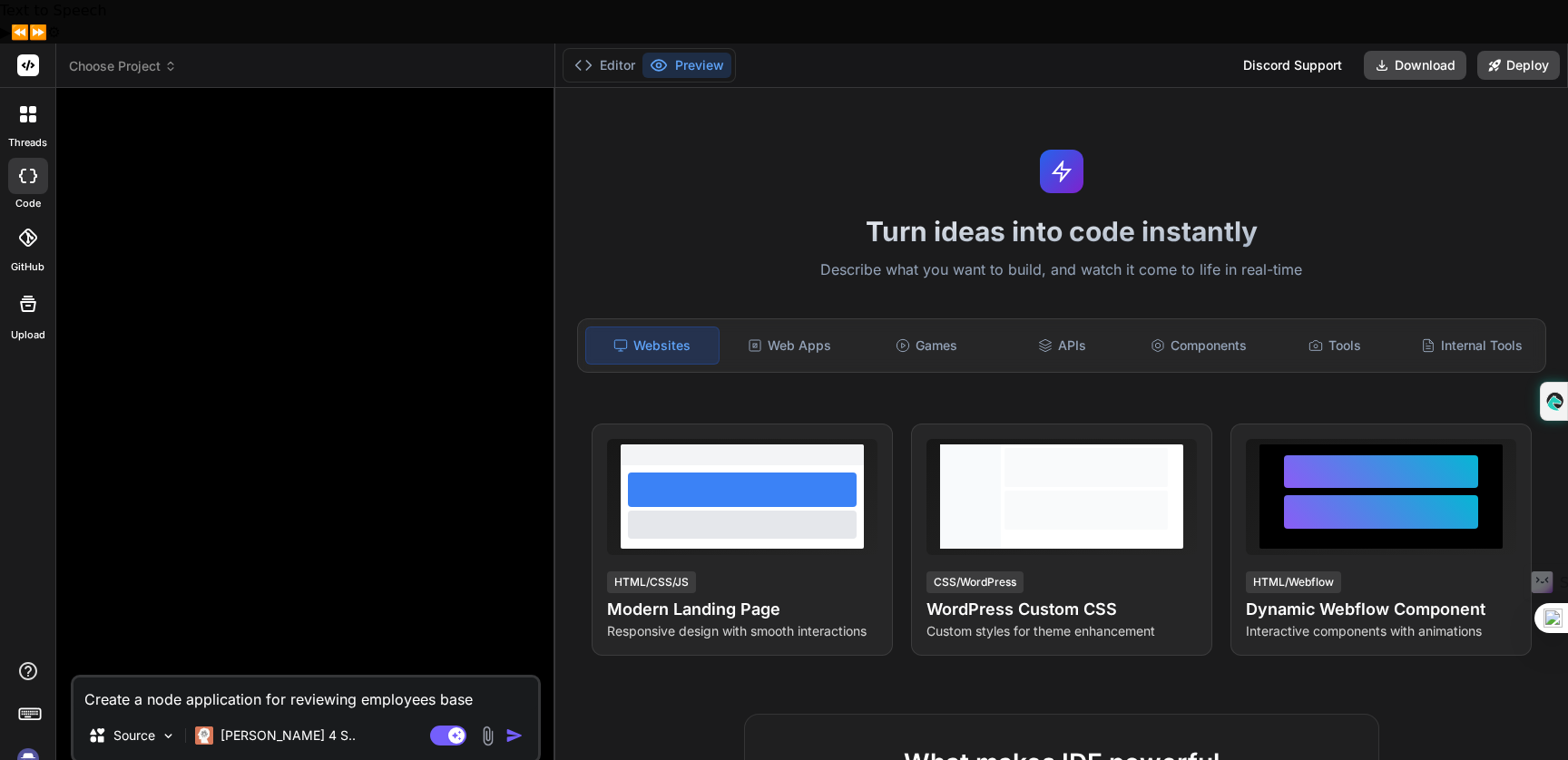
type textarea "Create a node application for reviewing employees based"
type textarea "x"
type textarea "Create a node application for reviewing employees based"
type textarea "x"
type textarea "Create a node application for reviewing employees based o"
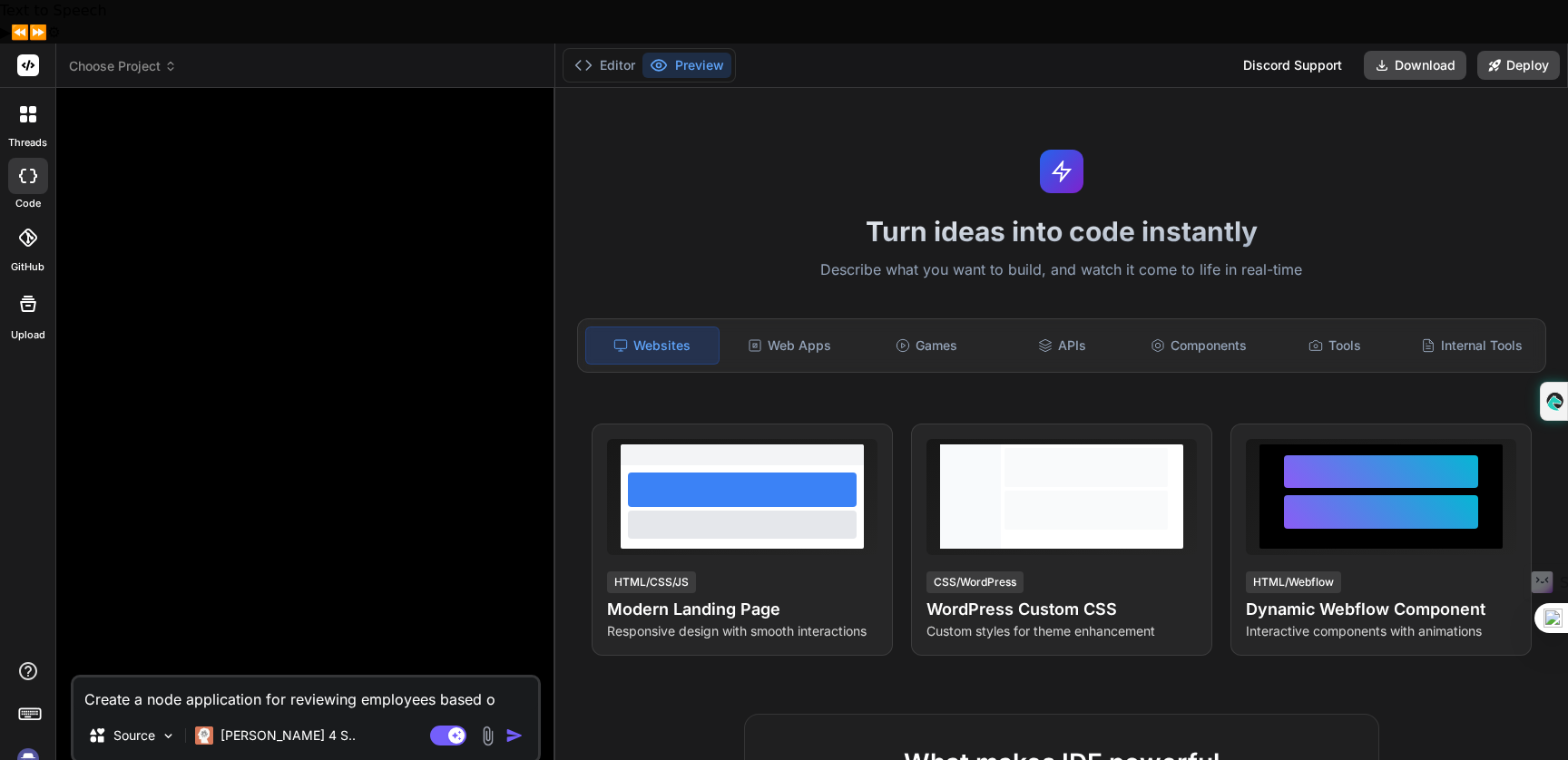
type textarea "x"
type textarea "Create a node application for reviewing employees based on"
type textarea "x"
type textarea "Create a node application for reviewing employees based on"
type textarea "x"
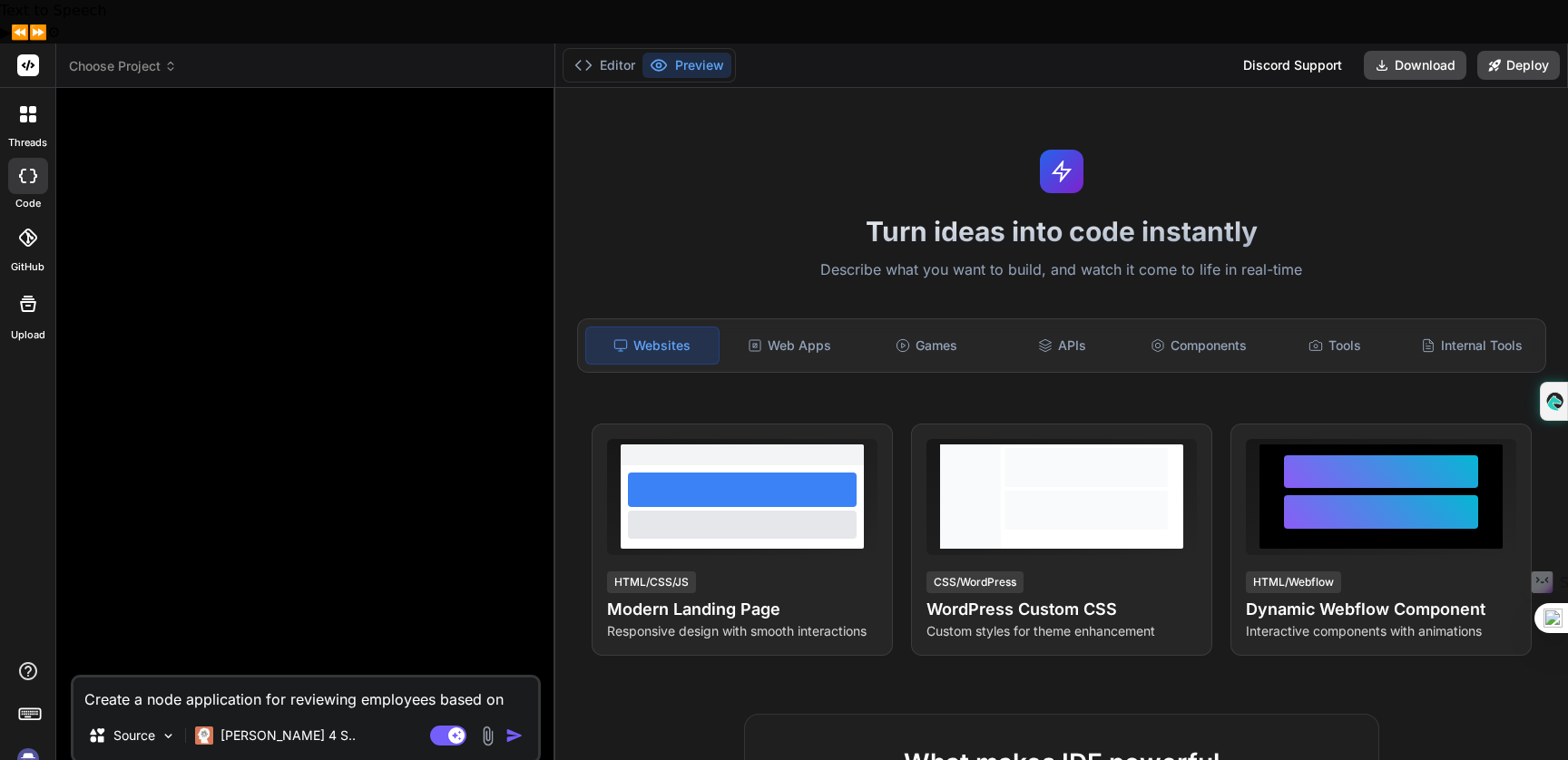
type textarea "Create a node application for reviewing employees based on s"
type textarea "x"
type textarea "Create a node application for reviewing employees based on se"
type textarea "x"
type textarea "Create a node application for reviewing employees based on set"
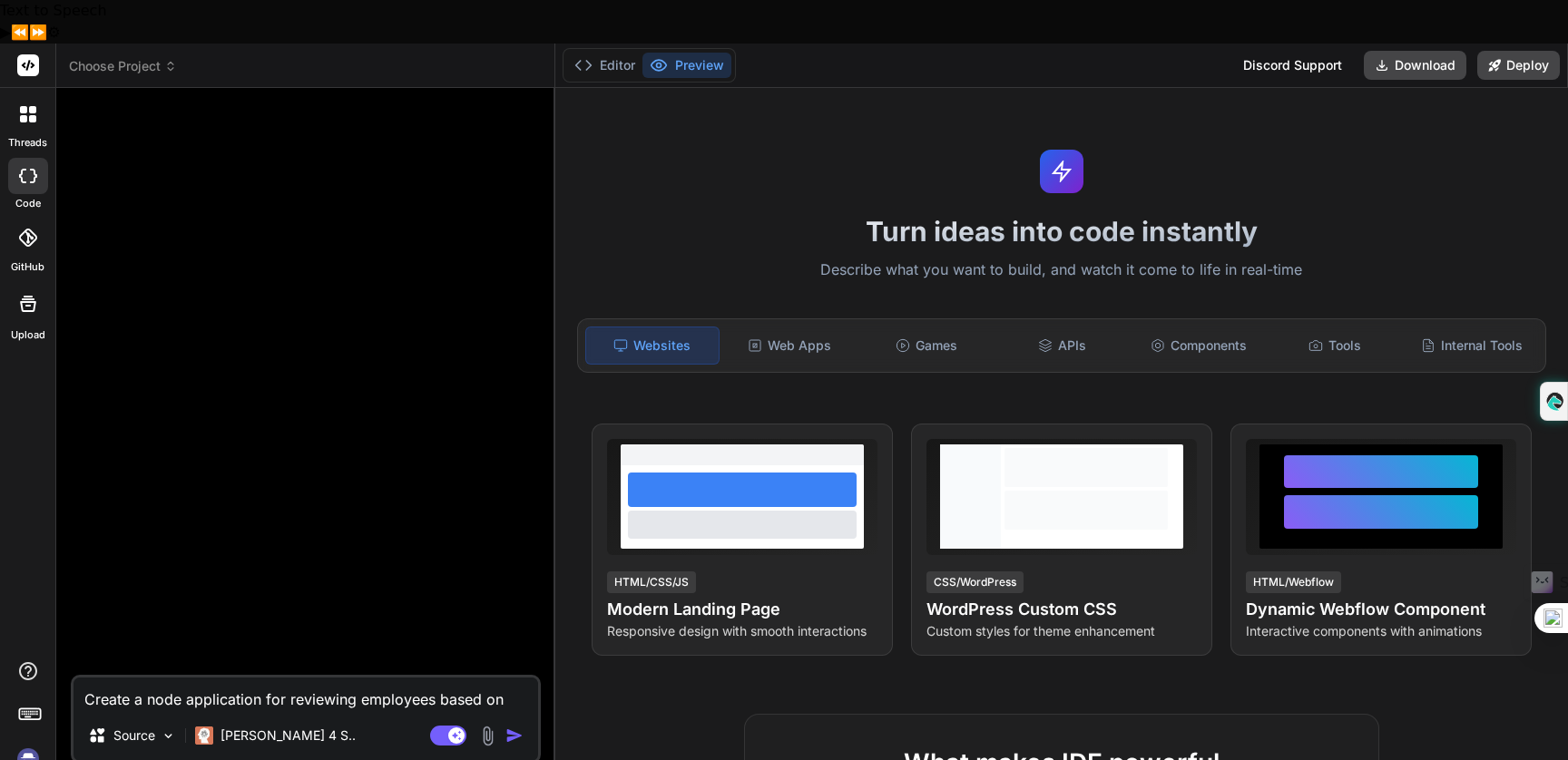
type textarea "x"
type textarea "Create a node application for reviewing employees based on set"
type textarea "x"
type textarea "Create a node application for reviewing employees based on set c"
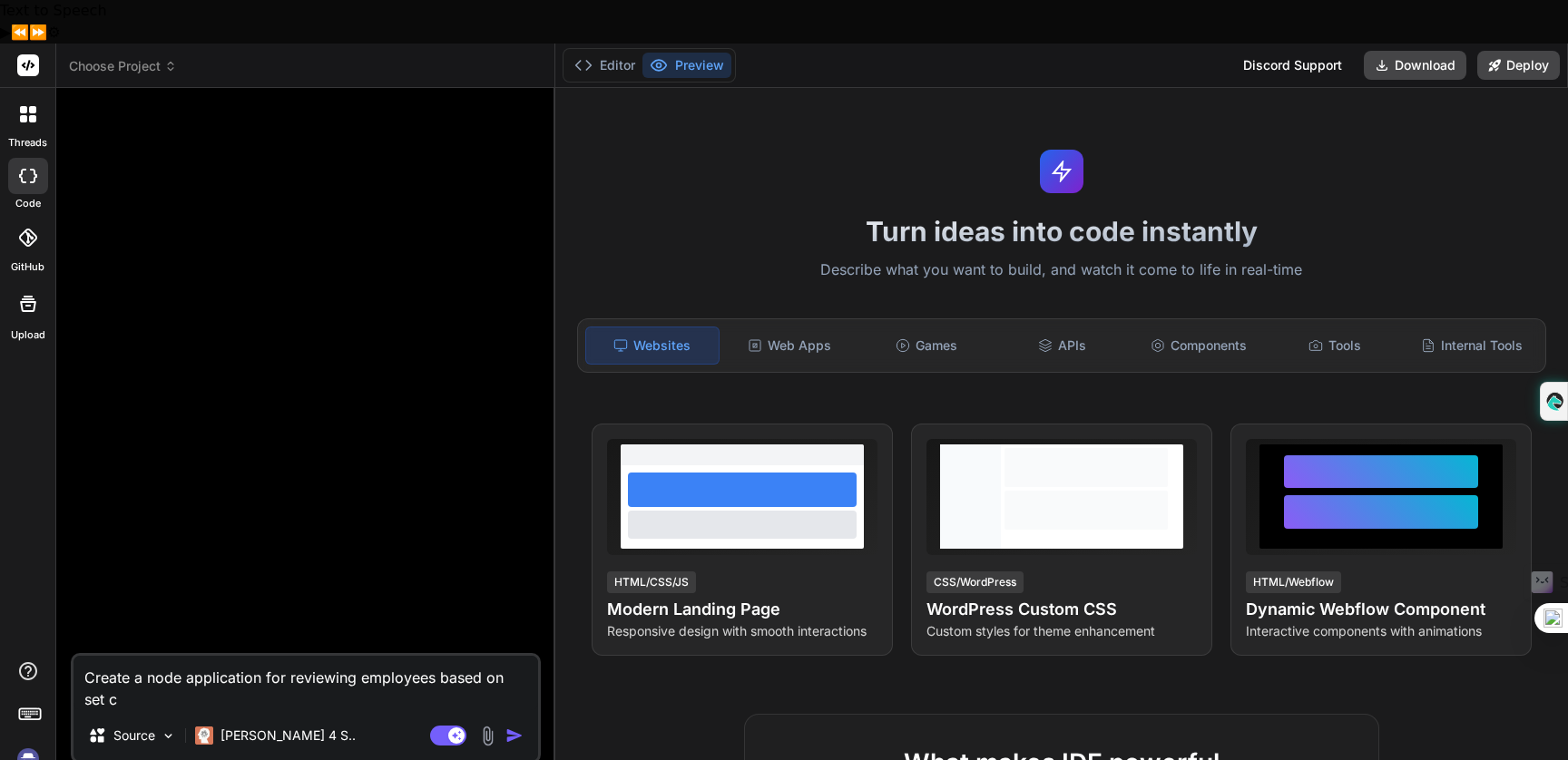
type textarea "x"
type textarea "Create a node application for reviewing employees based on set cr"
type textarea "x"
type textarea "Create a node application for reviewing employees based on set cri"
type textarea "x"
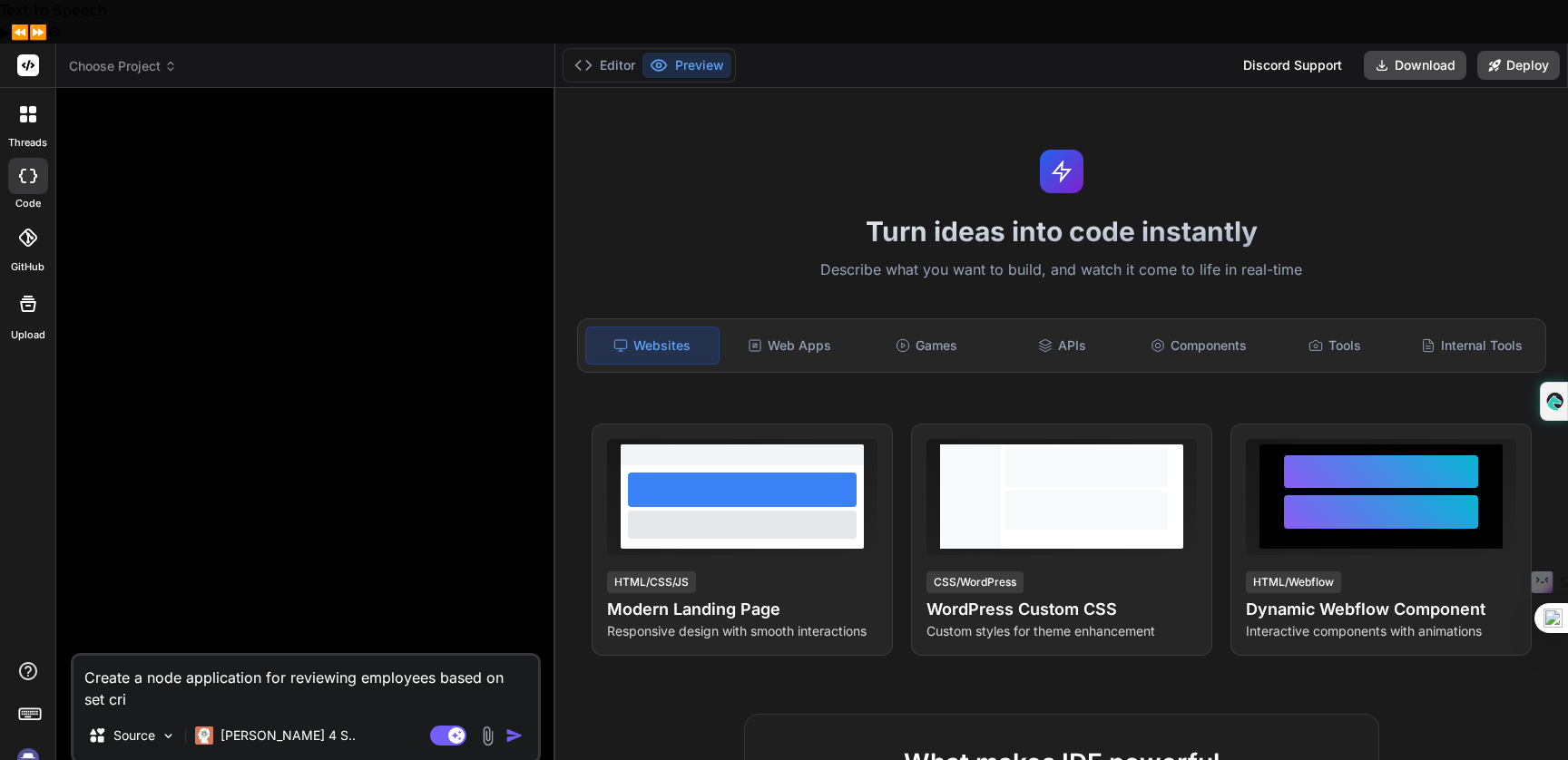
type textarea "Create a node application for reviewing employees based on set crit"
type textarea "x"
type textarea "Create a node application for reviewing employees based on set [PERSON_NAME]"
type textarea "x"
type textarea "Create a node application for reviewing employees based on set criter"
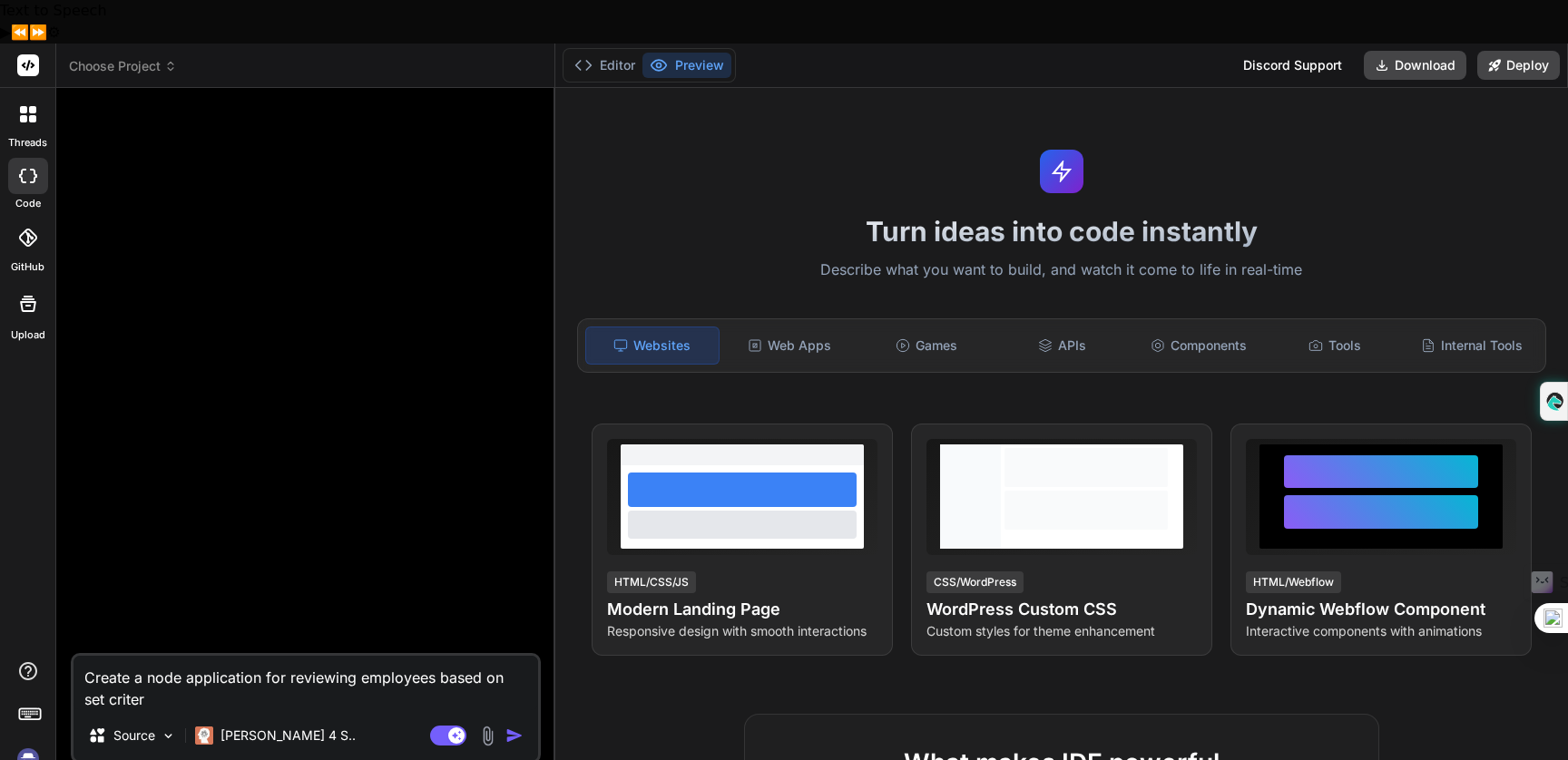
type textarea "x"
type textarea "Create a node application for reviewing employees based on set criteri"
type textarea "x"
type textarea "Create a node application for reviewing employees based on set criteria"
type textarea "x"
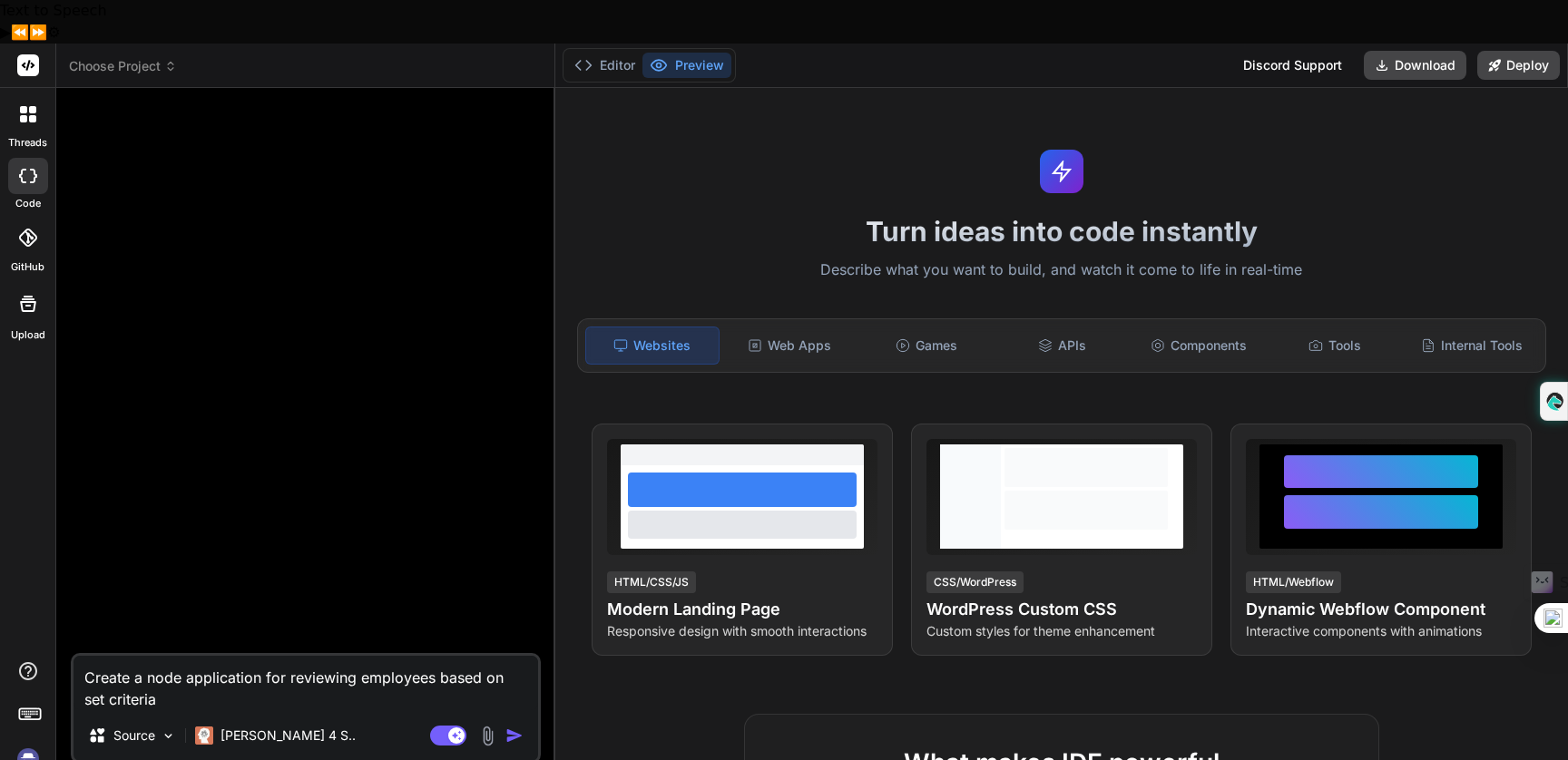
type textarea "Create a node application for reviewing employees based on set criteria,"
type textarea "x"
type textarea "Create a node application for reviewing employees based on set criteria,"
type textarea "x"
type textarea "Create a node application for reviewing employees based on set criteria, t"
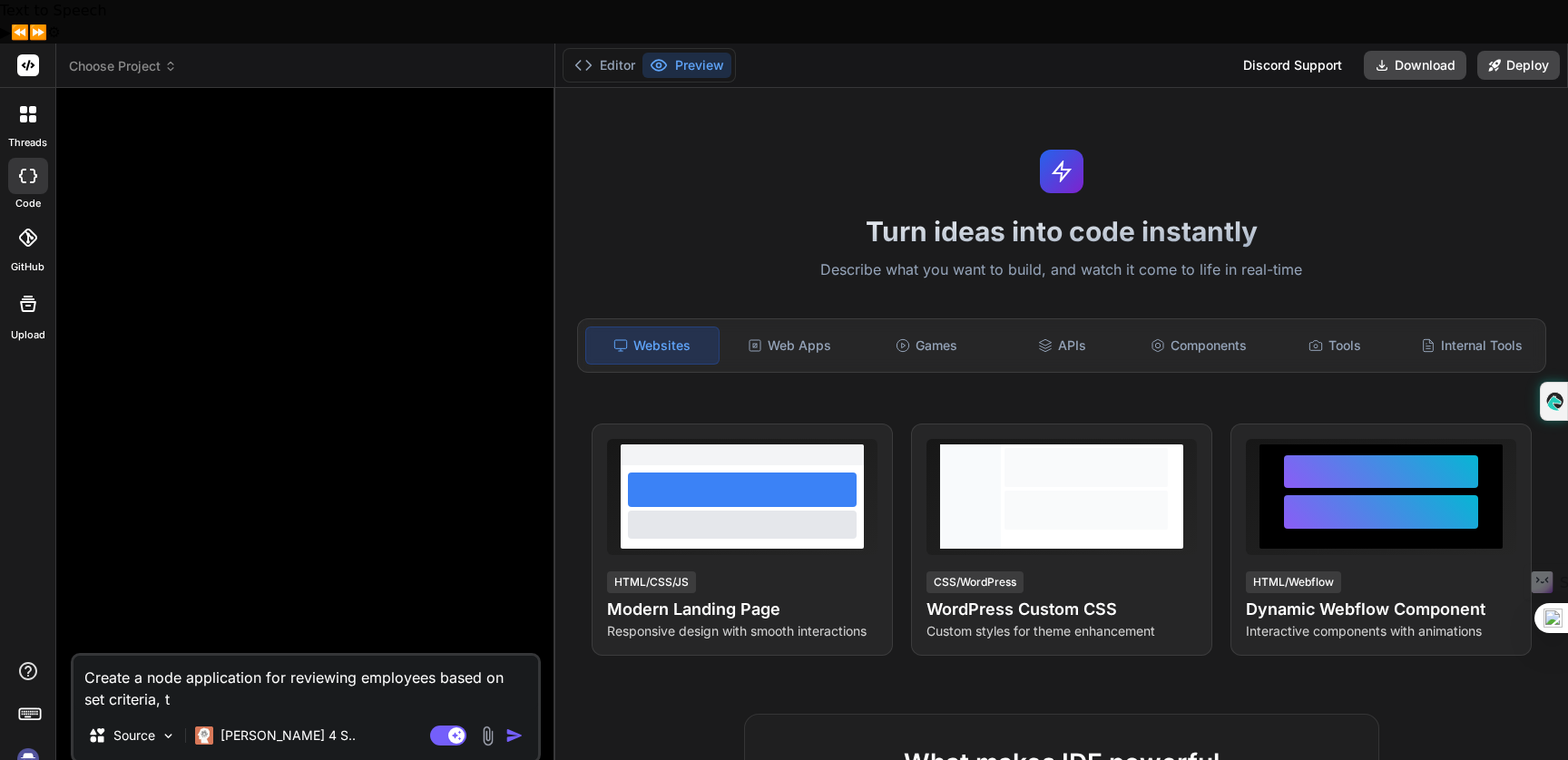
type textarea "x"
type textarea "Create a node application for reviewing employees based on set criteria, th"
type textarea "x"
type textarea "Create a node application for reviewing employees based on set criteria, the"
type textarea "x"
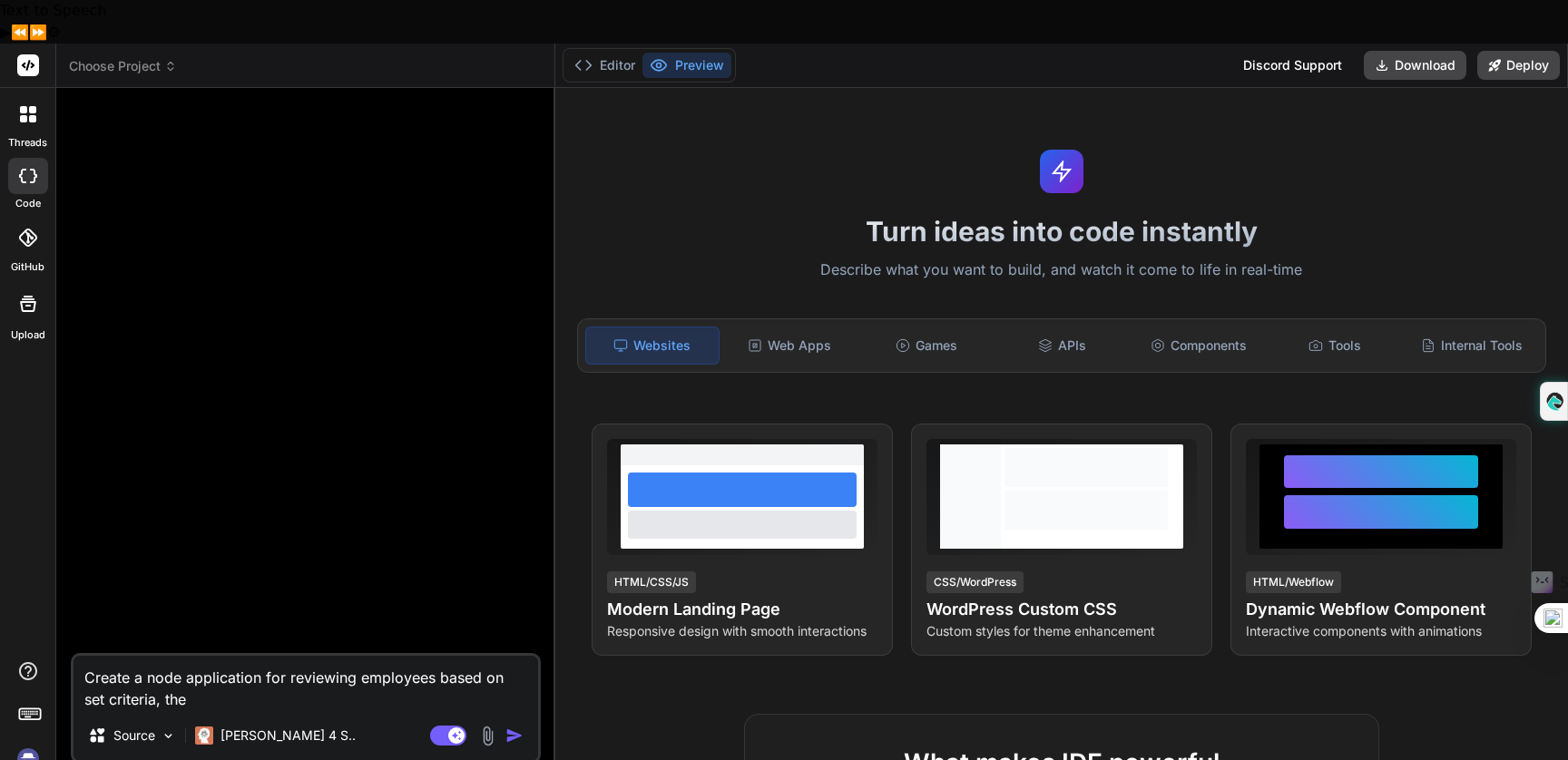
type textarea "Create a node application for reviewing employees based on set criteria, the"
type textarea "x"
type textarea "Create a node application for reviewing employees based on set criteria, the r"
type textarea "x"
type textarea "Create a node application for reviewing employees based on set criteria, the re"
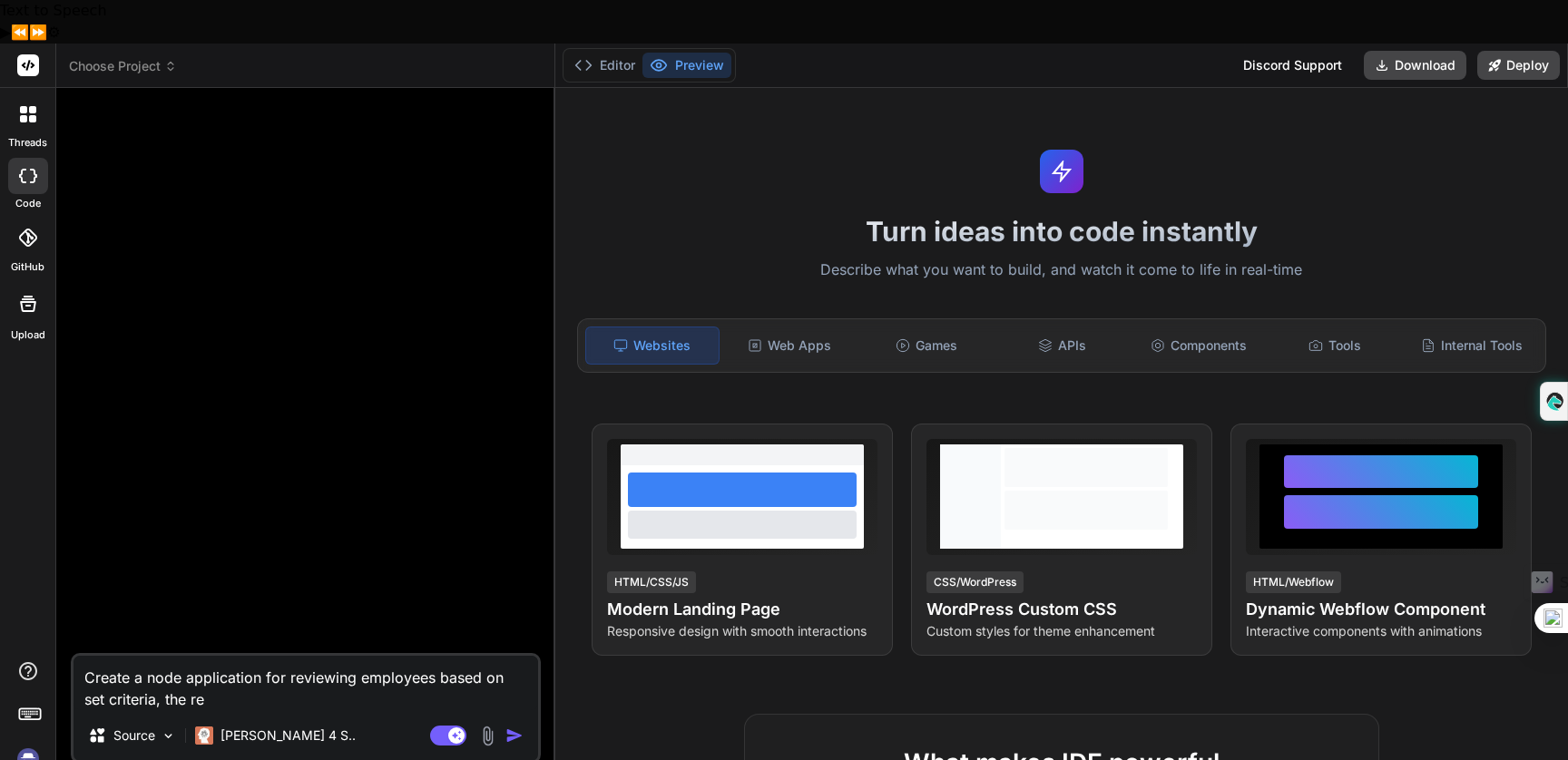
type textarea "x"
type textarea "Create a node application for reviewing employees based on set criteria, the rev"
type textarea "x"
type textarea "Create a node application for reviewing employees based on set criteria, the re…"
type textarea "x"
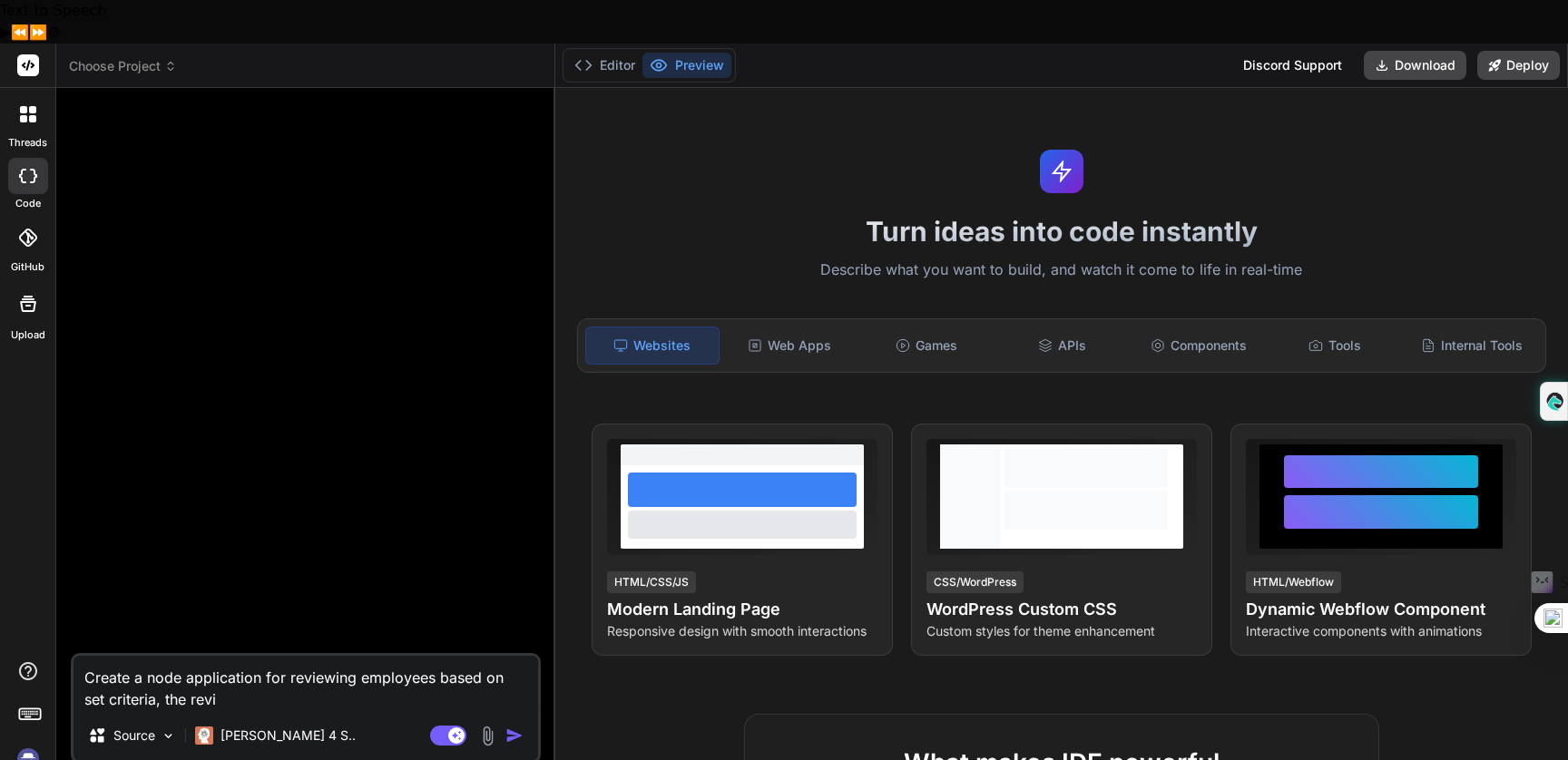
type textarea "Create a node application for reviewing employees based on set criteria, the re…"
type textarea "x"
type textarea "Create a node application for reviewing employees based on set criteria, the re…"
type textarea "x"
type textarea "Create a node application for reviewing employees based on set criteria, the re…"
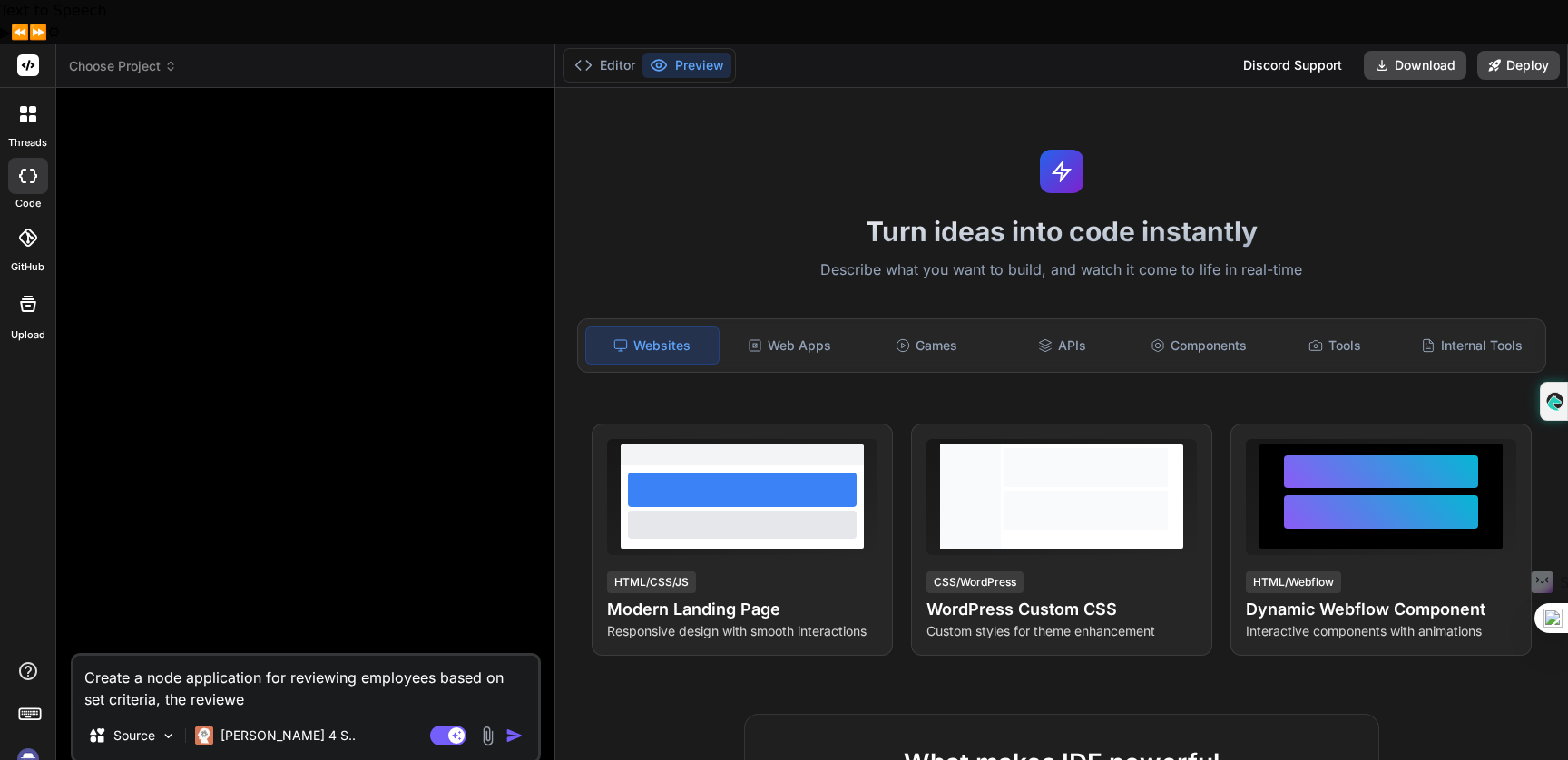
type textarea "x"
type textarea "Create a node application for reviewing employees based on set criteria, the re…"
type textarea "x"
type textarea "Create a node application for reviewing employees based on set criteria, the re…"
type textarea "x"
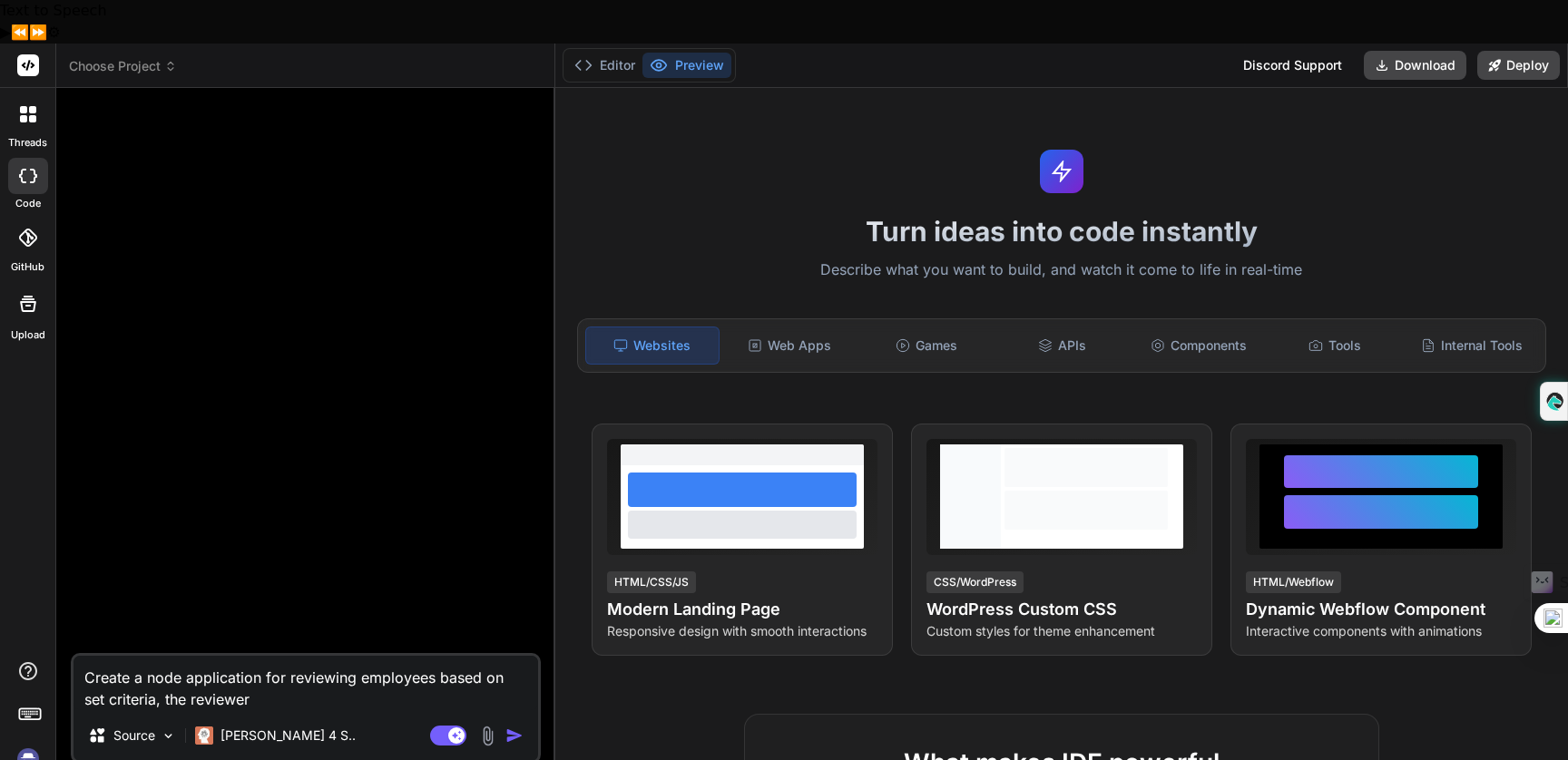
type textarea "Create a node application for reviewing employees based on set criteria, the re…"
type textarea "x"
type textarea "Create a node application for reviewing employees based on set criteria, the re…"
type textarea "x"
type textarea "Create a node application for reviewing employees based on set criteria, the re…"
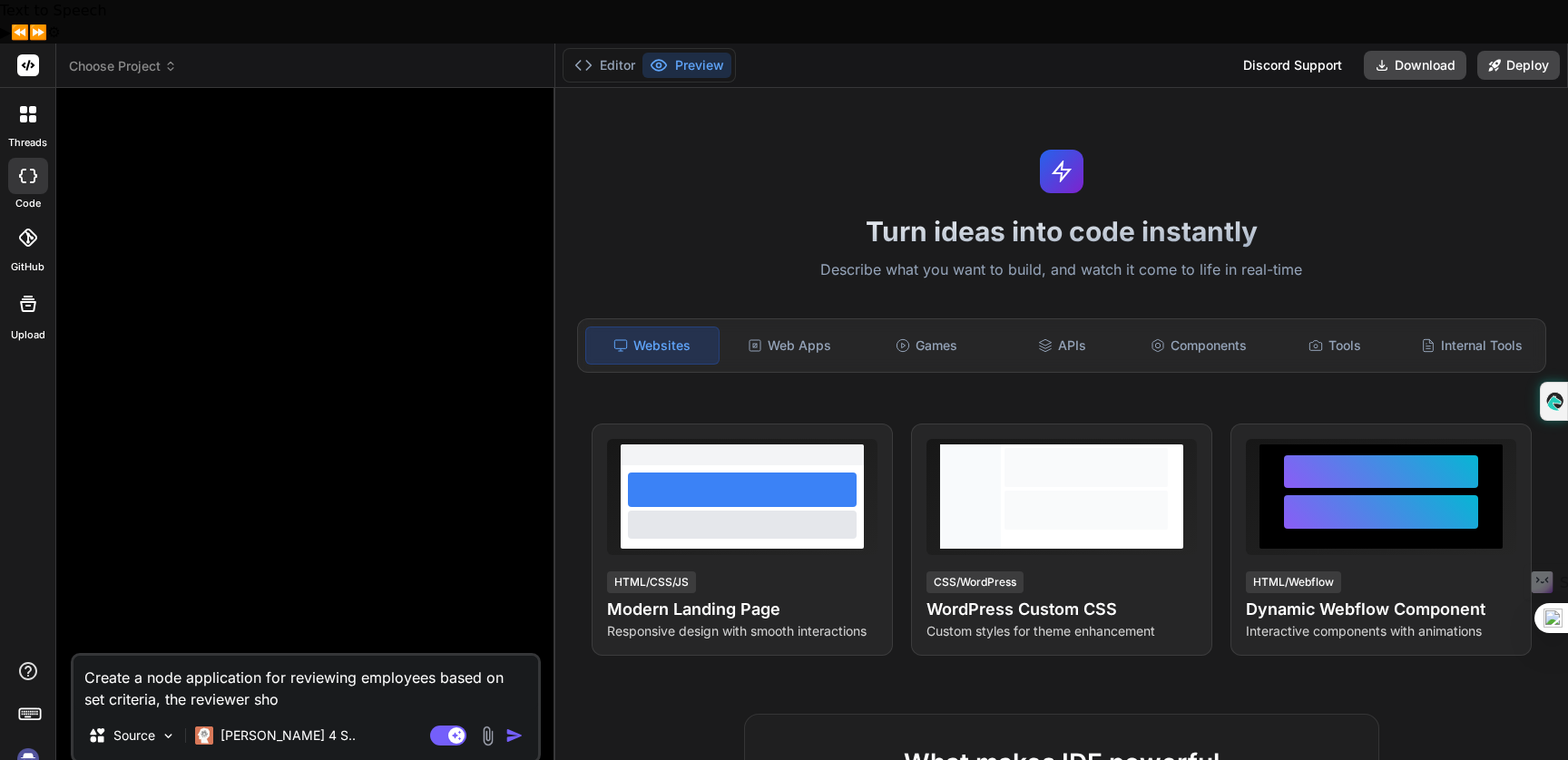
type textarea "x"
type textarea "Create a node application for reviewing employees based on set criteria, the re…"
type textarea "x"
type textarea "Create a node application for reviewing employees based on set criteria, the re…"
type textarea "x"
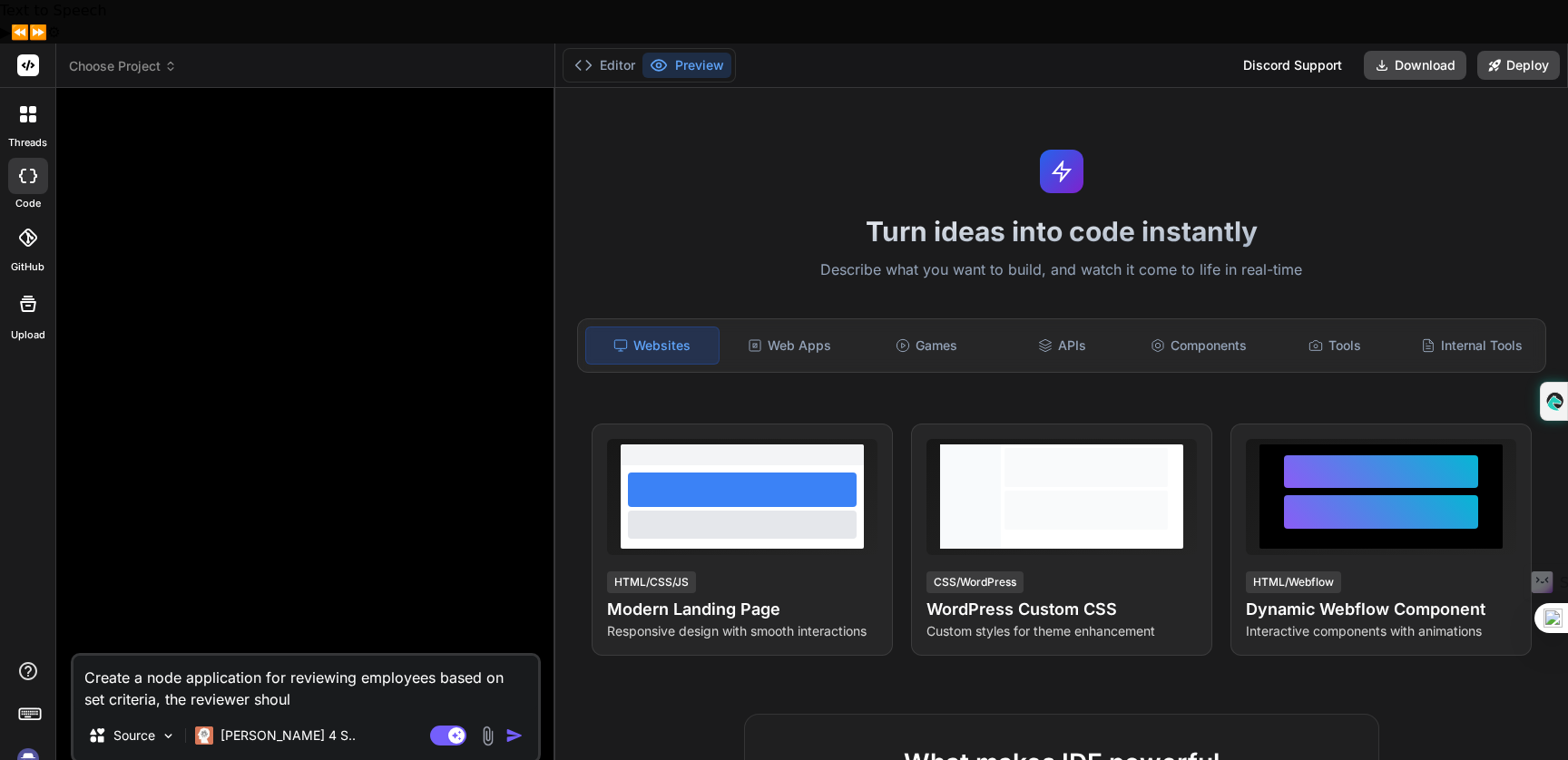
type textarea "Create a node application for reviewing employees based on set criteria, the re…"
type textarea "x"
type textarea "Create a node application for reviewing employees based on set criteria, the re…"
type textarea "x"
type textarea "Create a node application for reviewing employees based on set criteria, the re…"
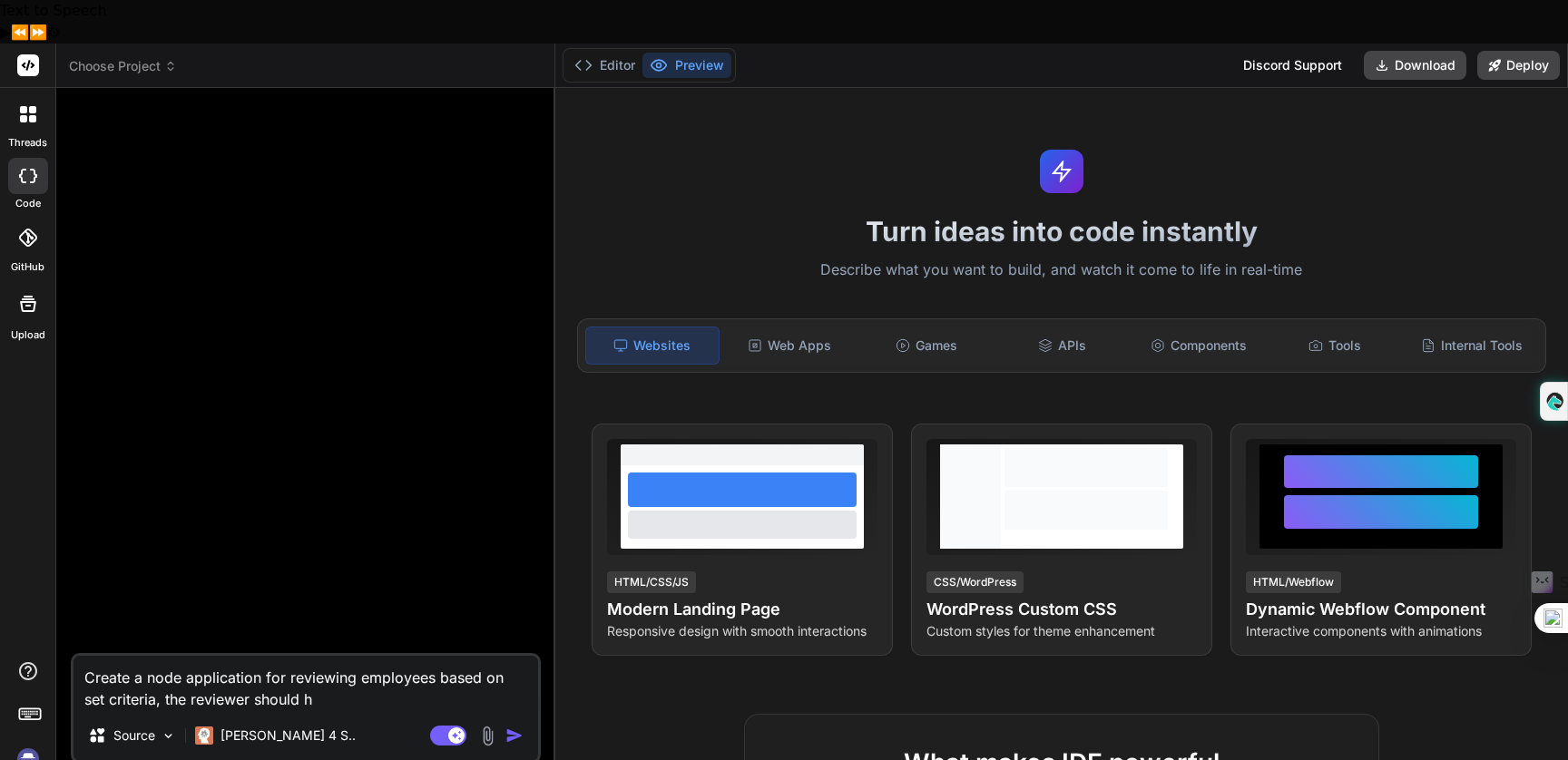
type textarea "x"
type textarea "Create a node application for reviewing employees based on set criteria, the re…"
type textarea "x"
type textarea "Create a node application for reviewing employees based on set criteria, the re…"
type textarea "x"
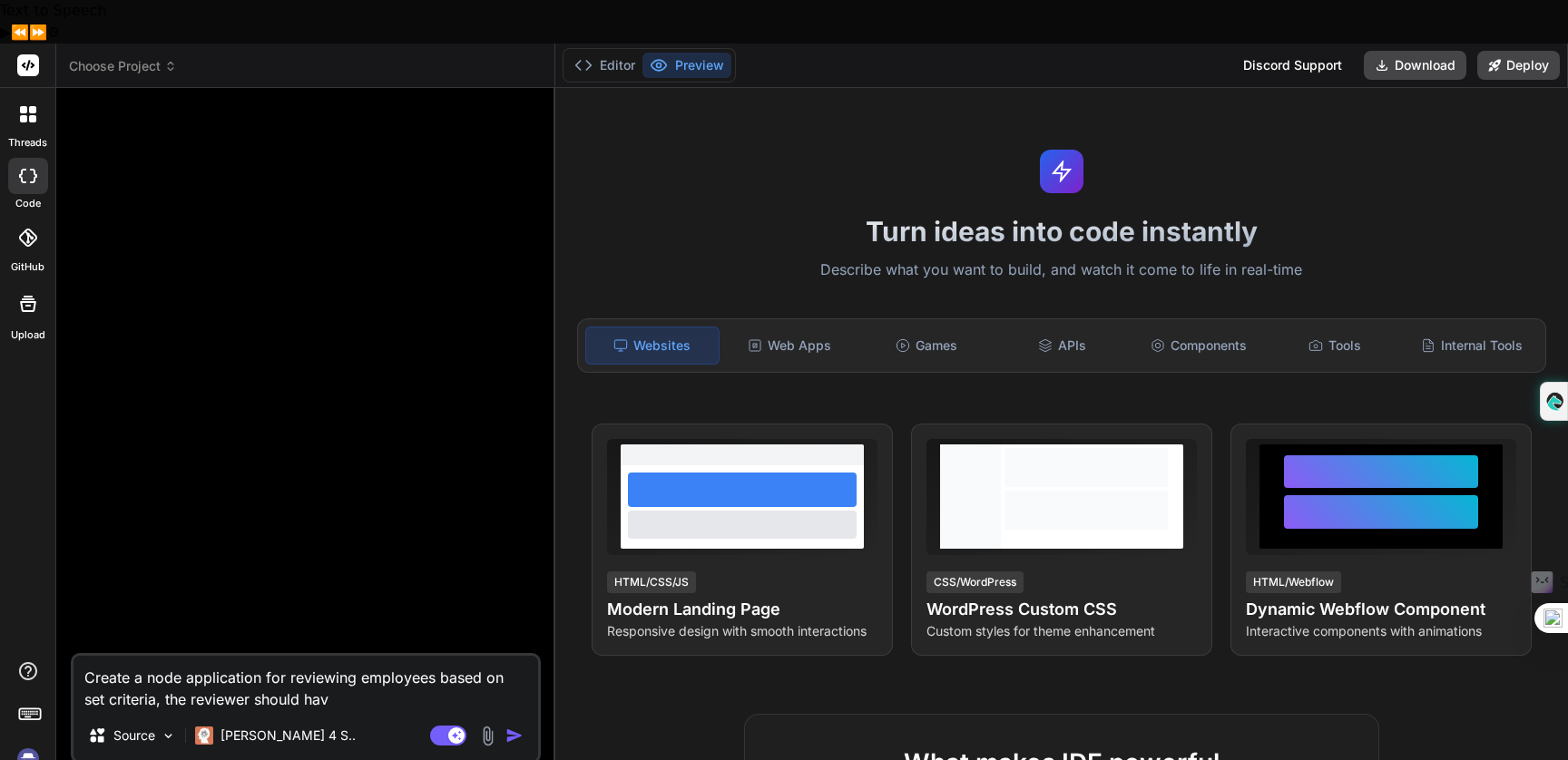
type textarea "Create a node application for reviewing employees based on set criteria, the re…"
type textarea "x"
type textarea "Create a node application for reviewing employees based on set criteria, the re…"
type textarea "x"
type textarea "Create a node application for reviewing employees based on set criteria, the re…"
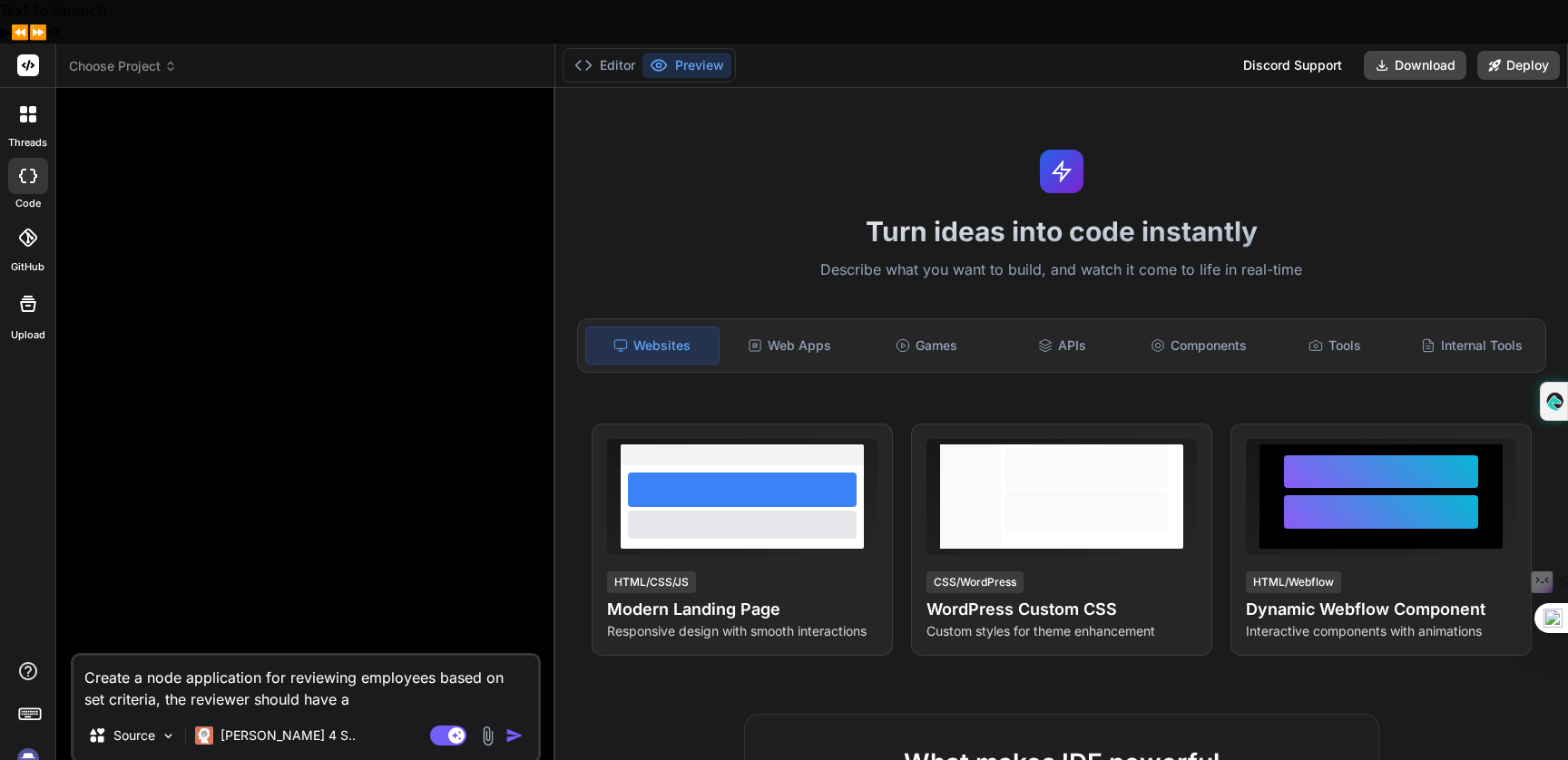
type textarea "x"
type textarea "Create a node application for reviewing employees based on set criteria, the re…"
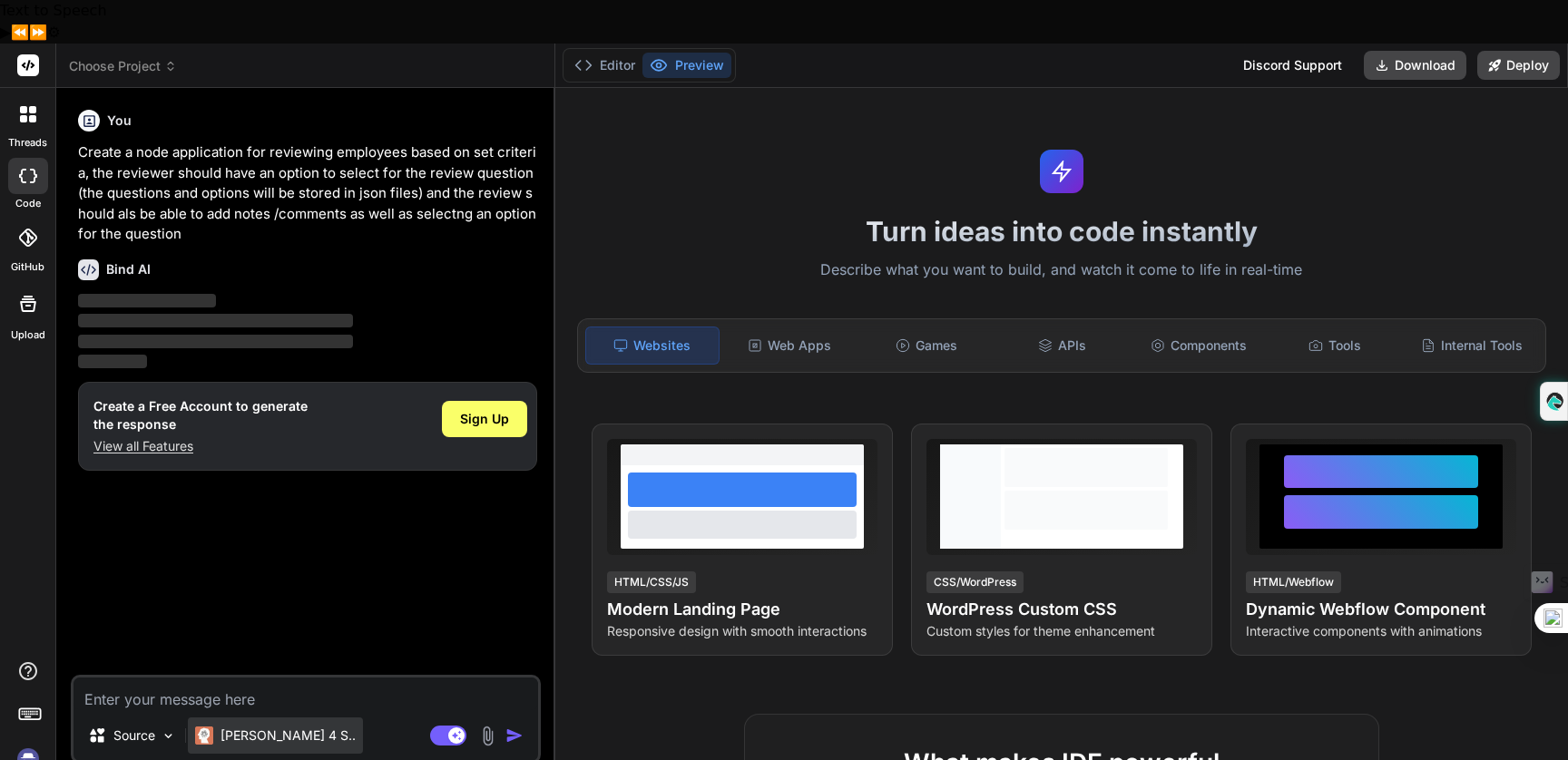
click at [253, 727] on p "[PERSON_NAME] 4 S.." at bounding box center [287, 735] width 135 height 18
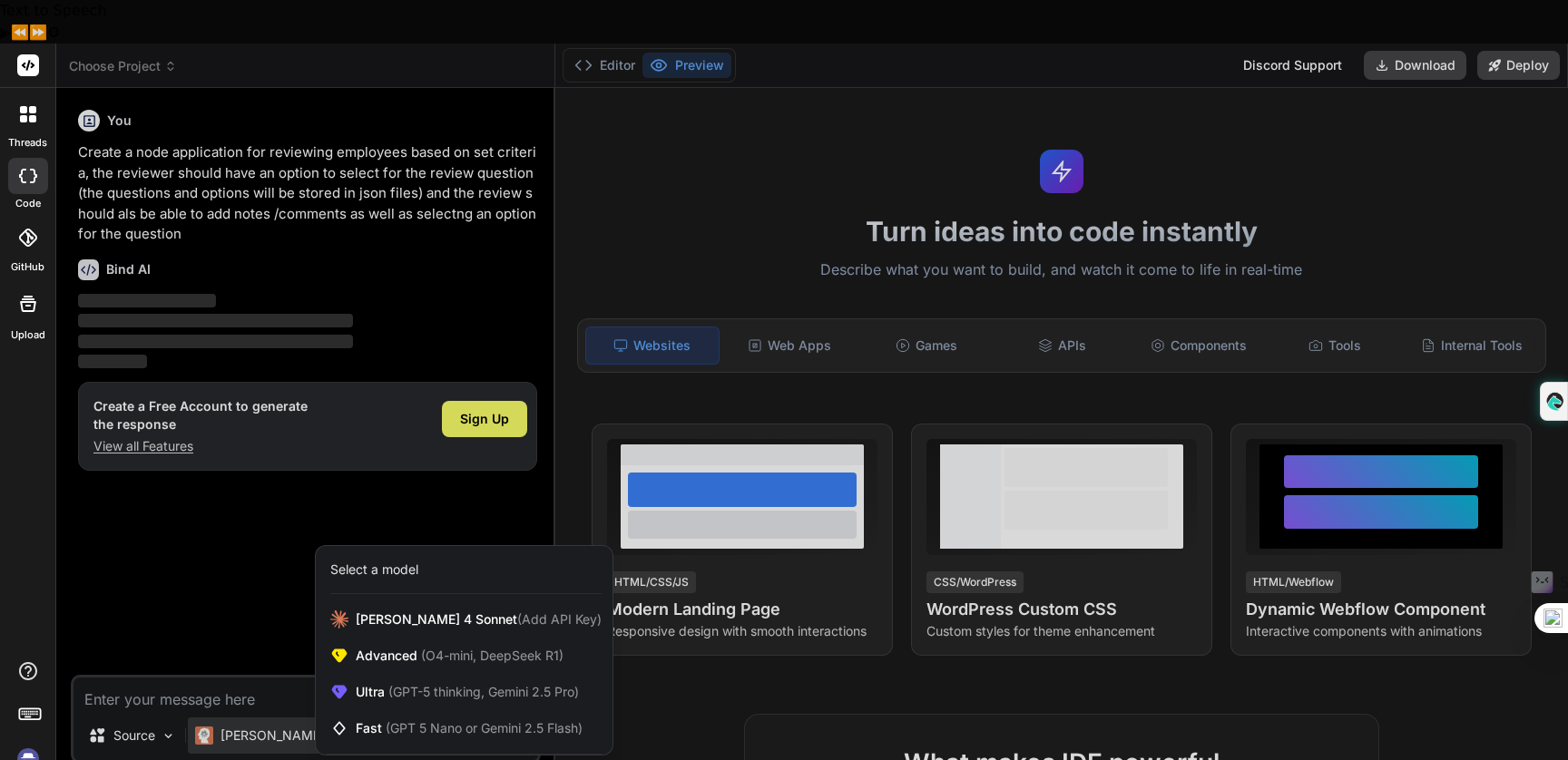
click at [434, 455] on div at bounding box center [784, 380] width 1568 height 760
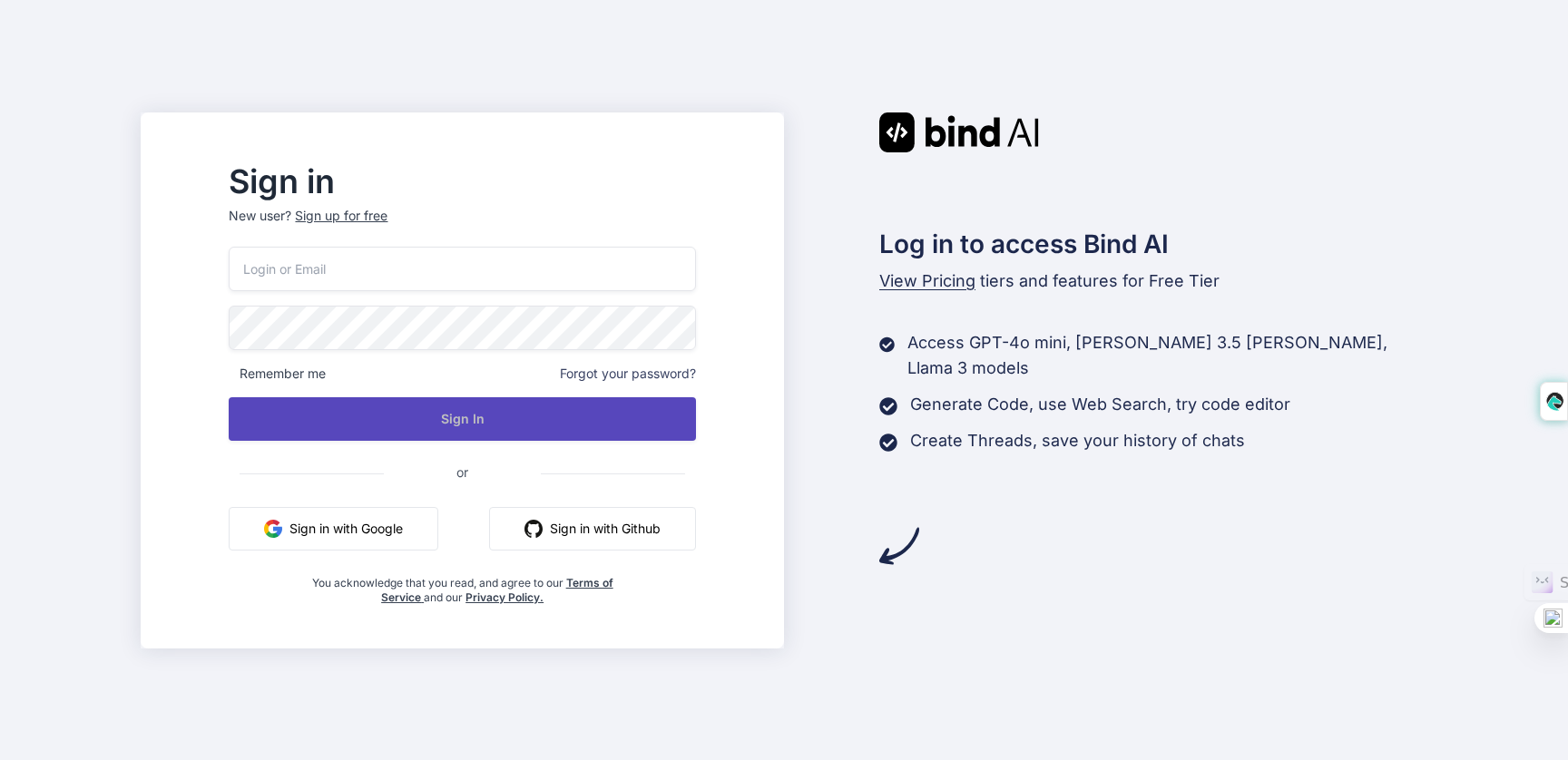
type input "[EMAIL_ADDRESS][DOMAIN_NAME]"
click at [492, 404] on button "Sign In" at bounding box center [462, 419] width 467 height 43
click at [563, 428] on button "Sign In" at bounding box center [462, 419] width 467 height 43
